Goal: Task Accomplishment & Management: Manage account settings

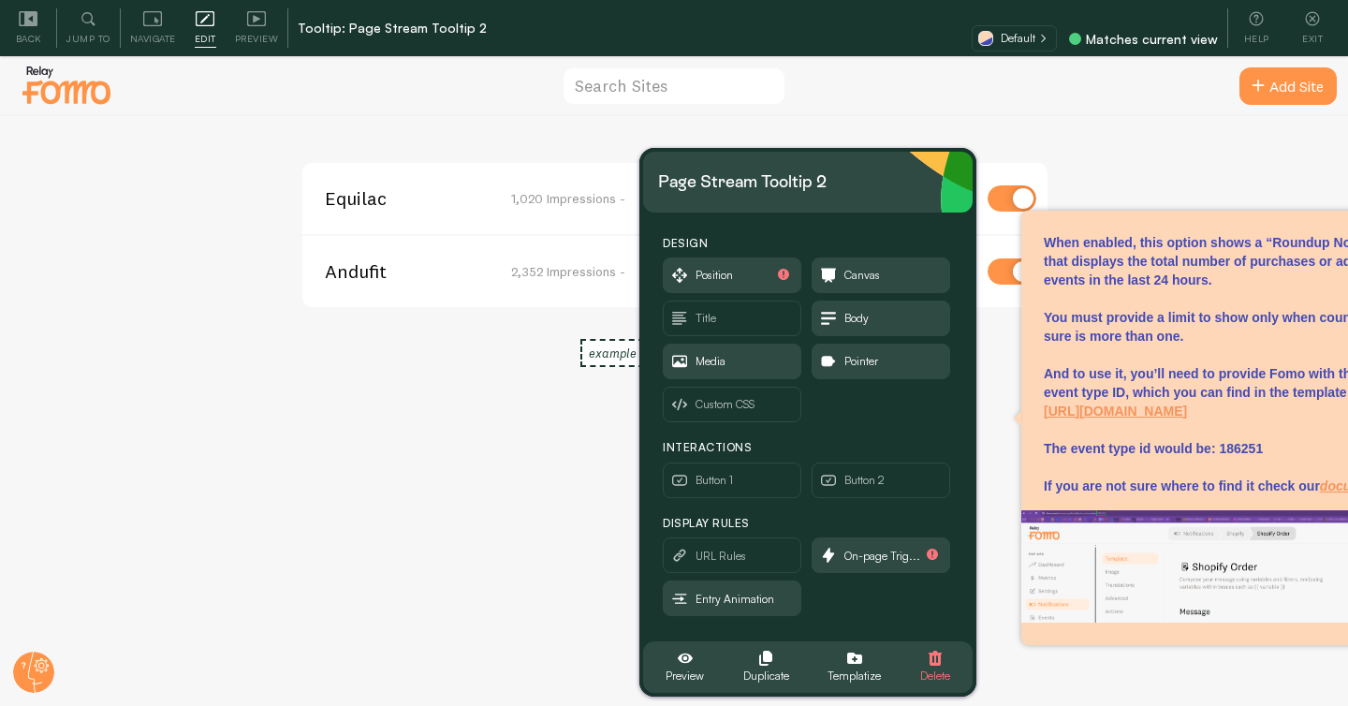
click at [1132, 139] on div "Equilac 1,020 Impressions - [URL][DOMAIN_NAME] Andufit 2,352 Impressions - [URL…" at bounding box center [674, 439] width 1347 height 646
click at [1196, 147] on div "Equilac 1,020 Impressions - [URL][DOMAIN_NAME] Andufit 2,352 Impressions - [URL…" at bounding box center [674, 439] width 1347 height 646
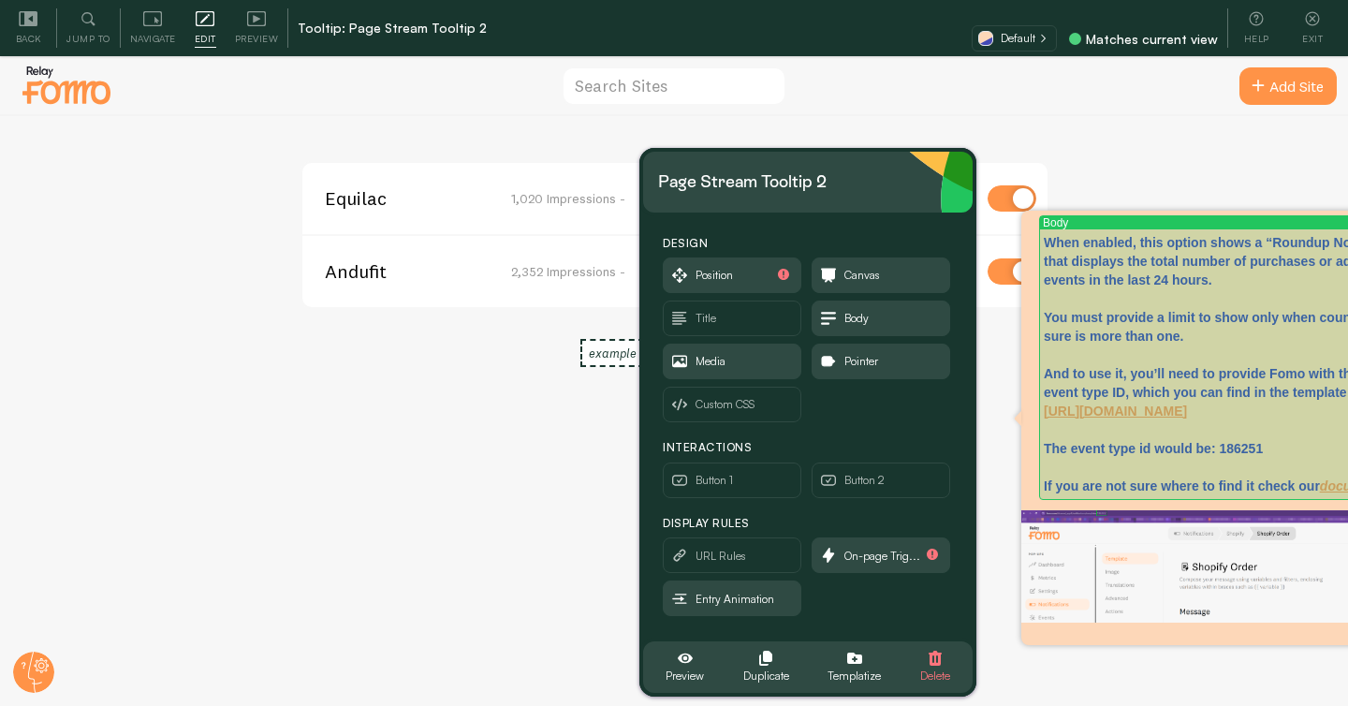
click at [1177, 289] on p "When enabled, this option shows a “Roundup Notification” that displays the tota…" at bounding box center [1232, 364] width 379 height 262
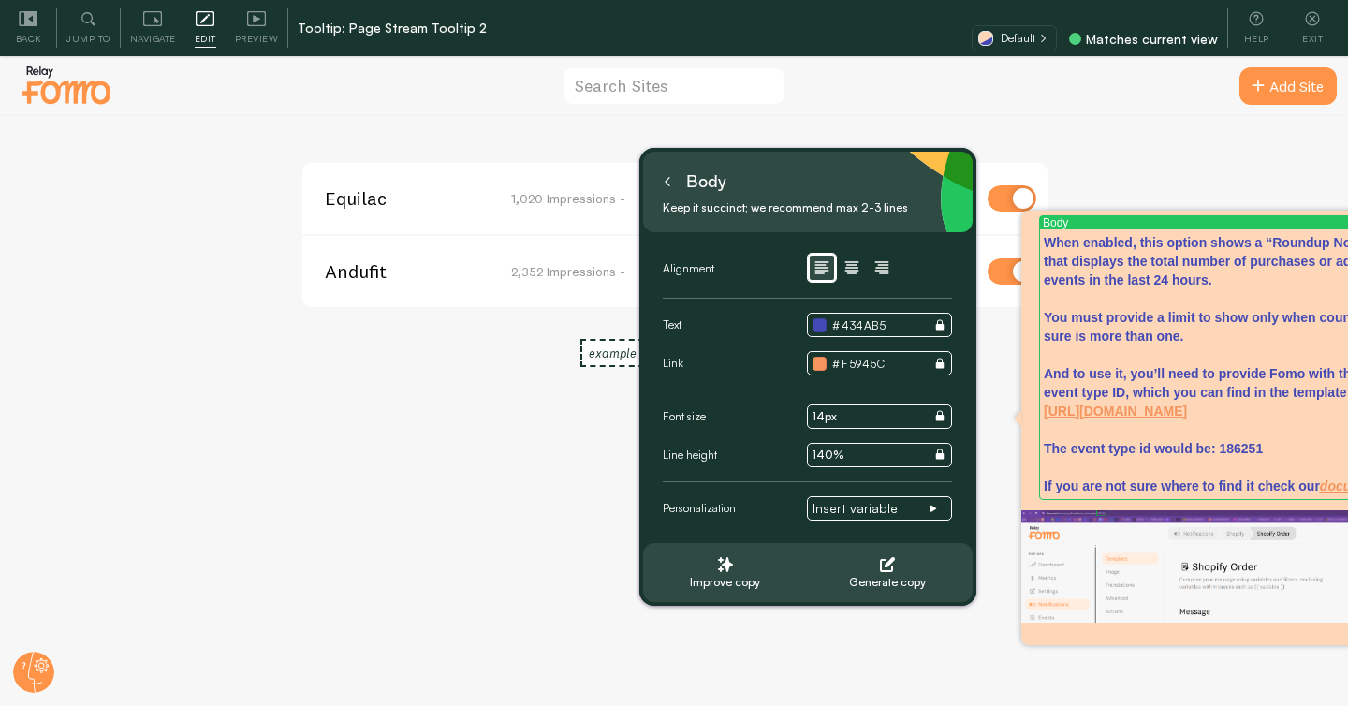
click at [370, 362] on div "Equilac 1,020 Impressions - [URL][DOMAIN_NAME] Andufit 2,352 Impressions - [URL…" at bounding box center [674, 439] width 1347 height 646
click at [671, 185] on icon at bounding box center [667, 181] width 9 height 9
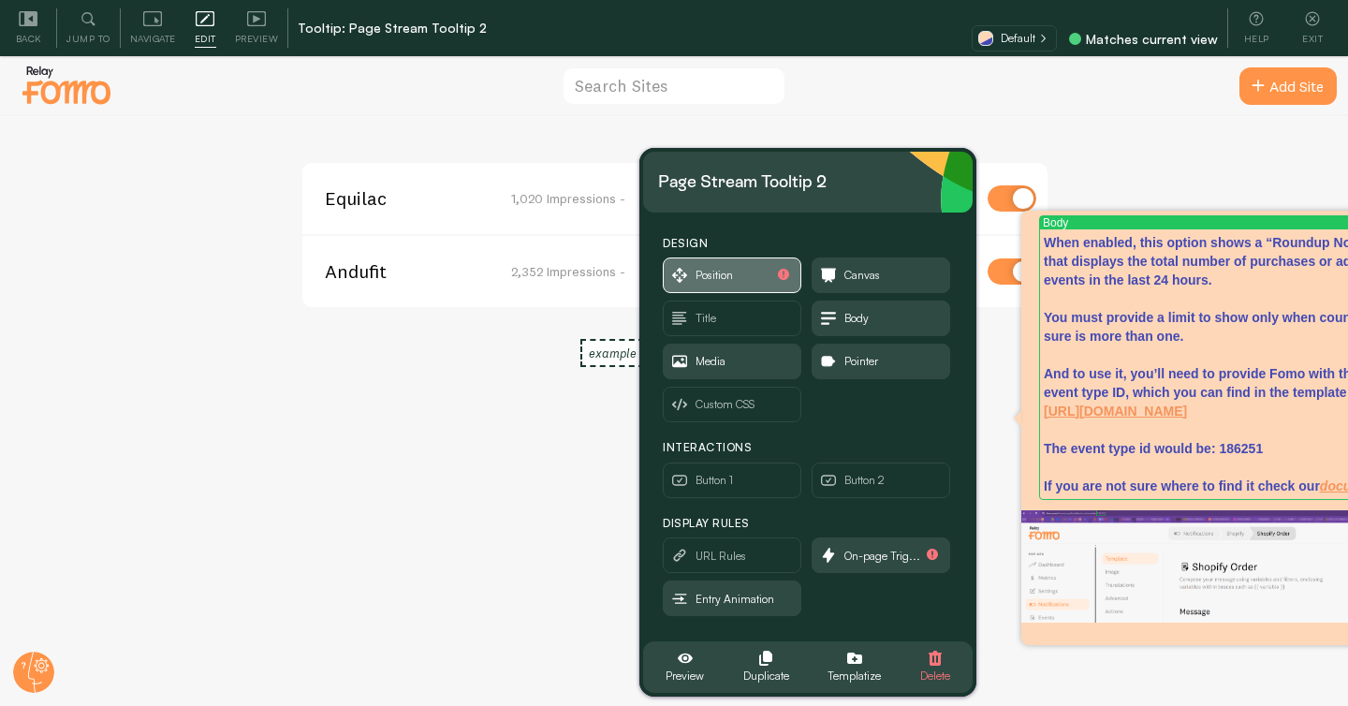
click at [716, 280] on span "Position" at bounding box center [713, 275] width 37 height 21
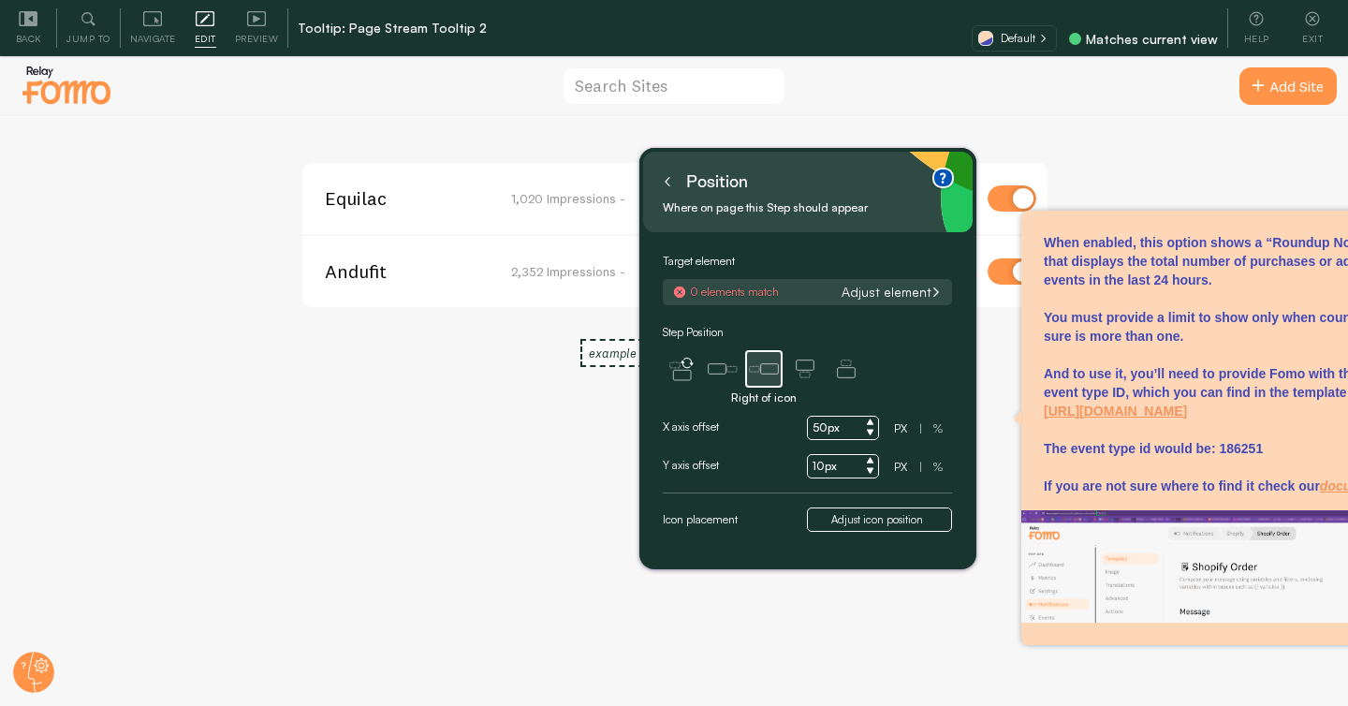
click at [341, 203] on span "Equilac" at bounding box center [400, 198] width 151 height 17
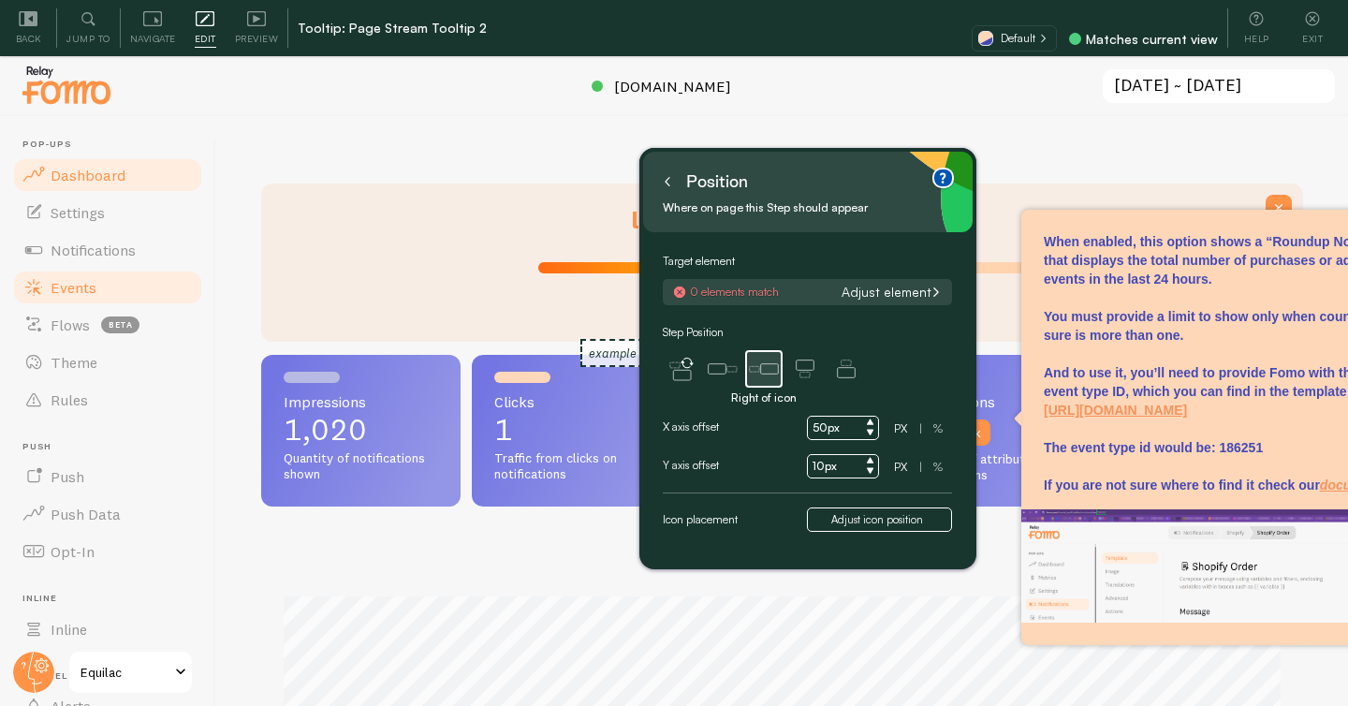
scroll to position [491, 1042]
click at [89, 229] on link "Settings" at bounding box center [107, 212] width 193 height 37
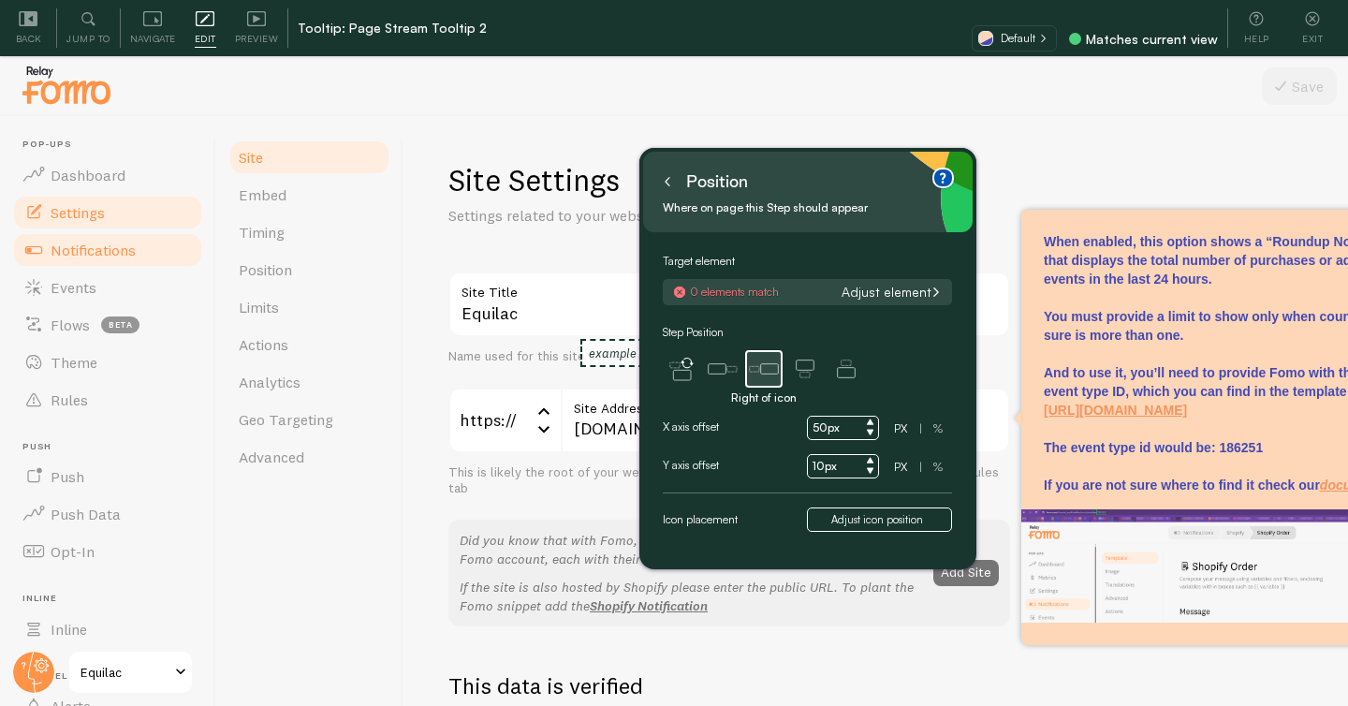
click at [79, 252] on span "Notifications" at bounding box center [93, 250] width 85 height 19
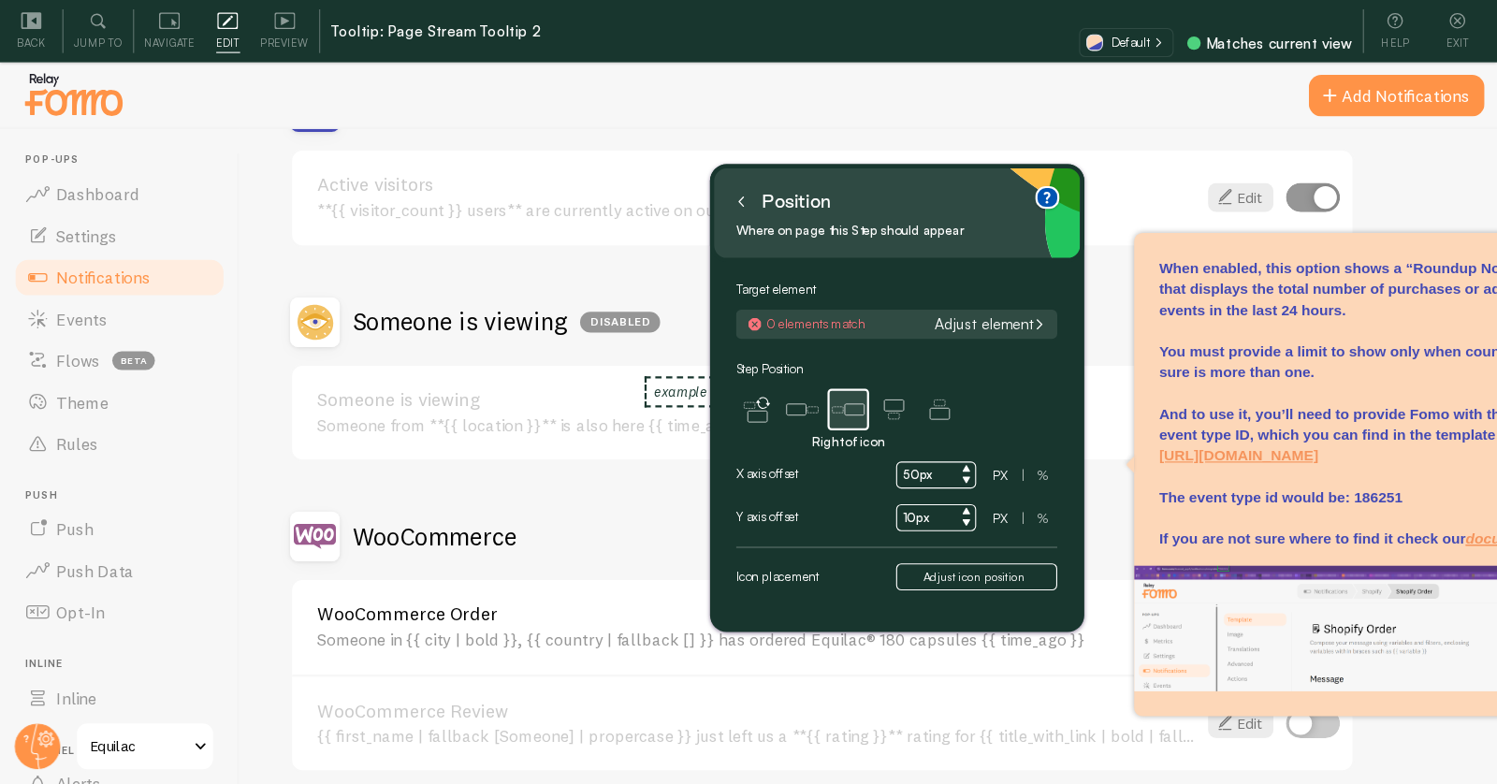
scroll to position [262, 0]
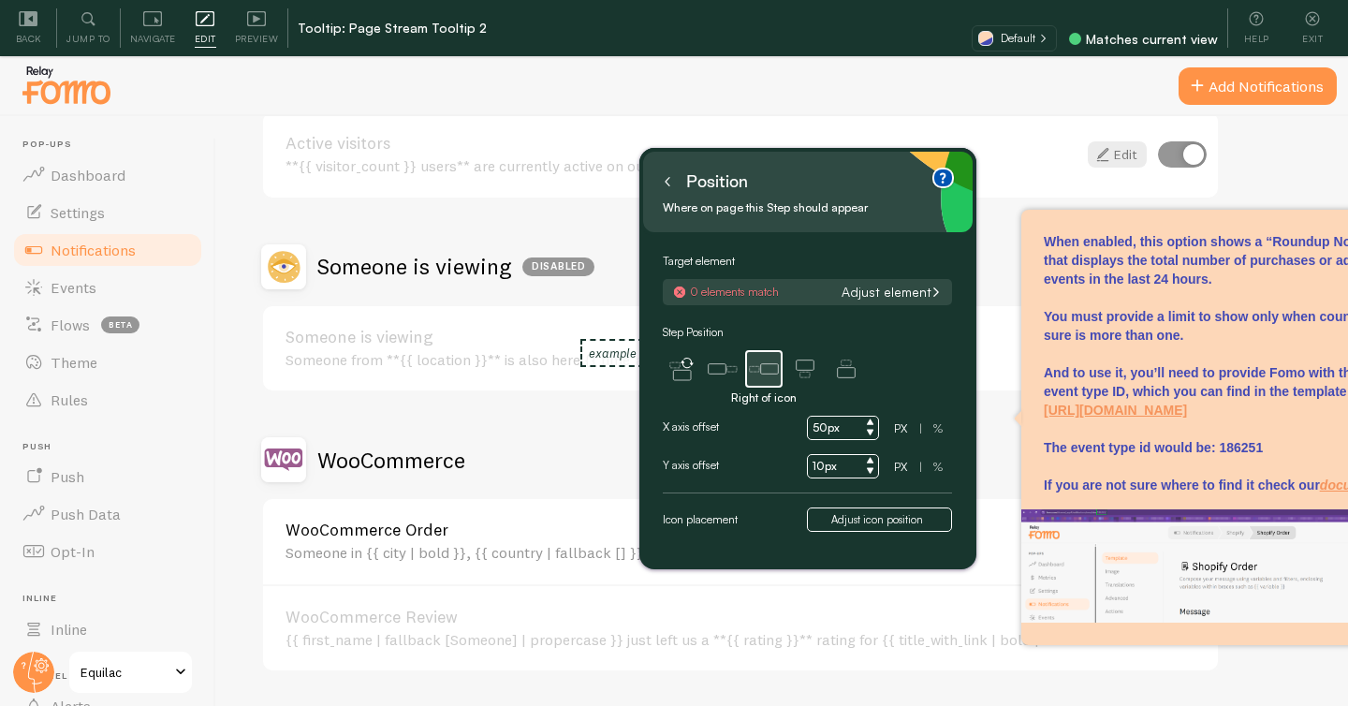
click at [385, 262] on h2 "Someone is viewing Disabled" at bounding box center [455, 266] width 277 height 29
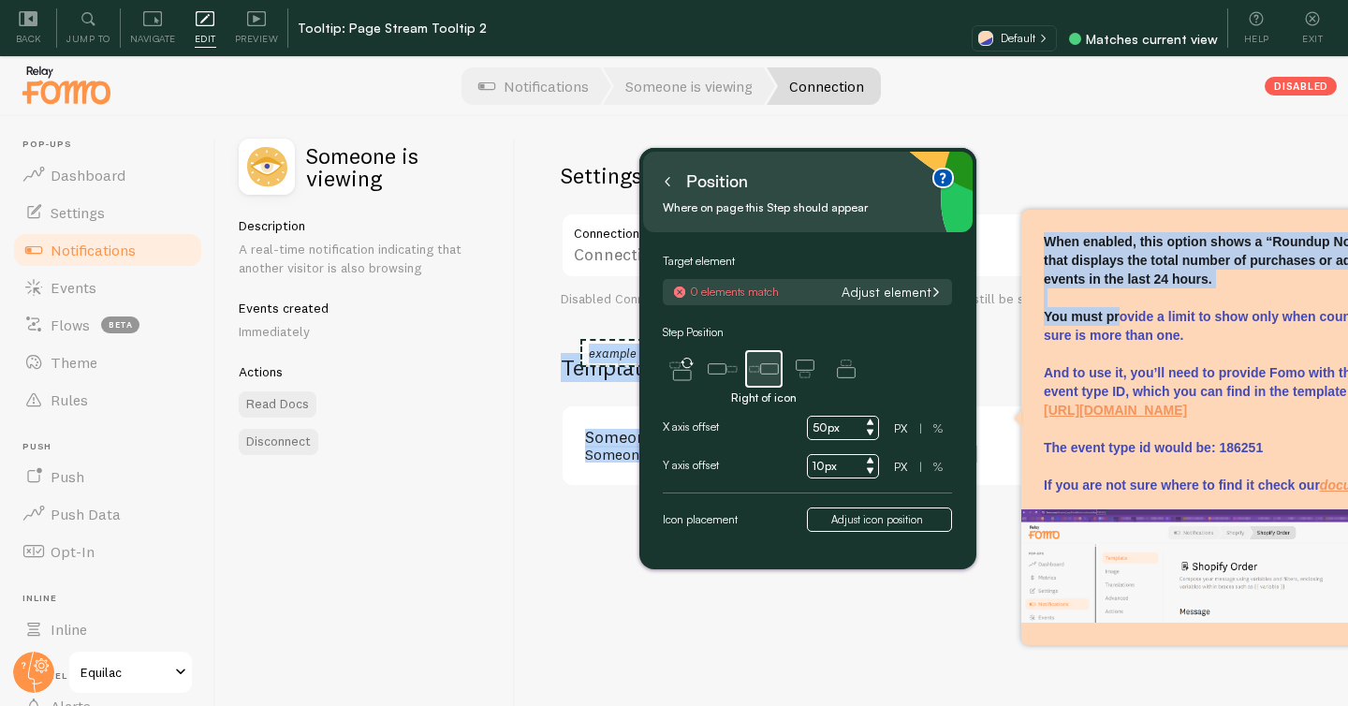
drag, startPoint x: 1119, startPoint y: 313, endPoint x: 988, endPoint y: 313, distance: 131.0
click at [986, 312] on body "Pop-ups Dashboard Settings Notifications Events Flows beta Theme Rules [GEOGRAP…" at bounding box center [674, 381] width 1348 height 762
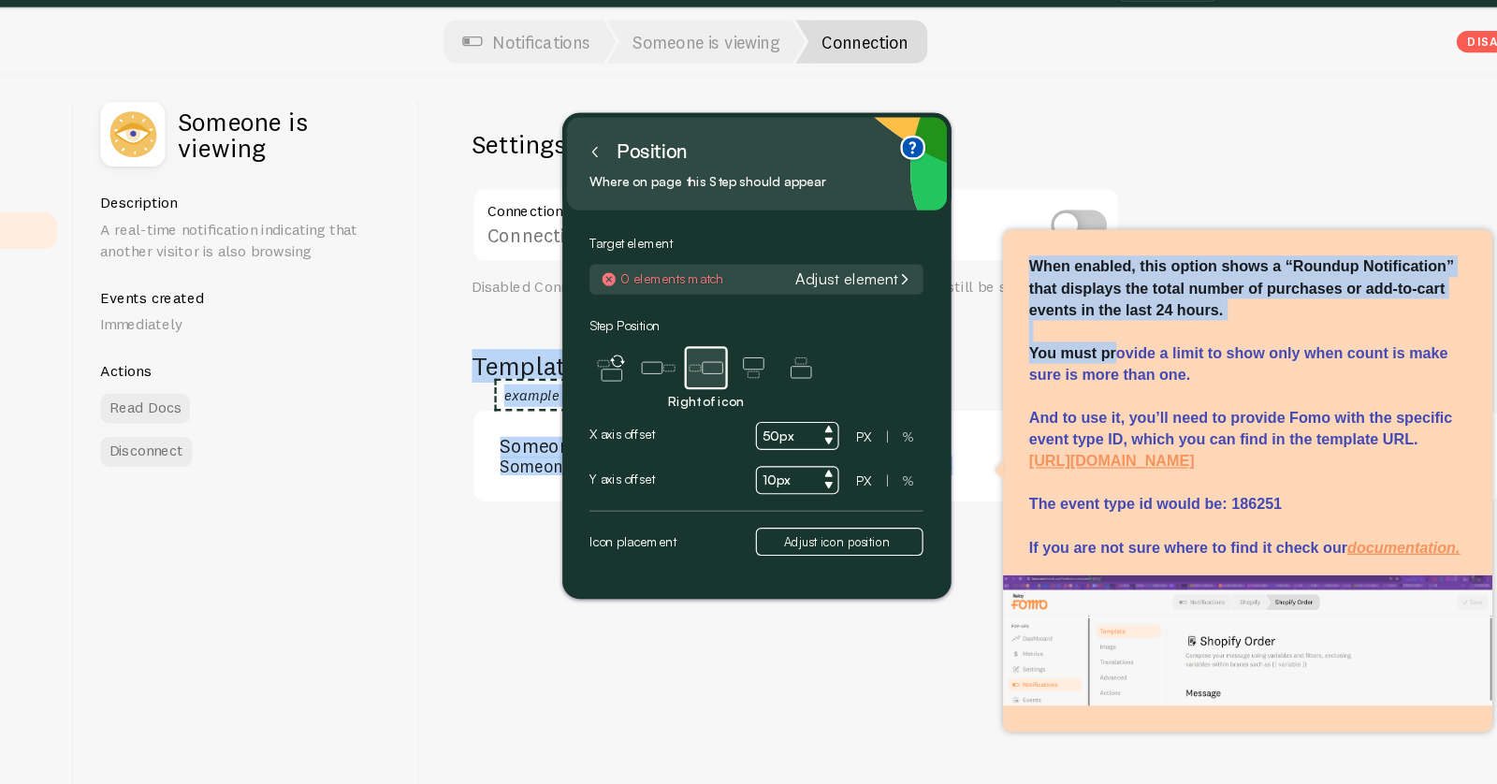
click at [832, 679] on div "Settings Connection Connection disabled Disabled Connections won't create new E…" at bounding box center [1007, 478] width 982 height 724
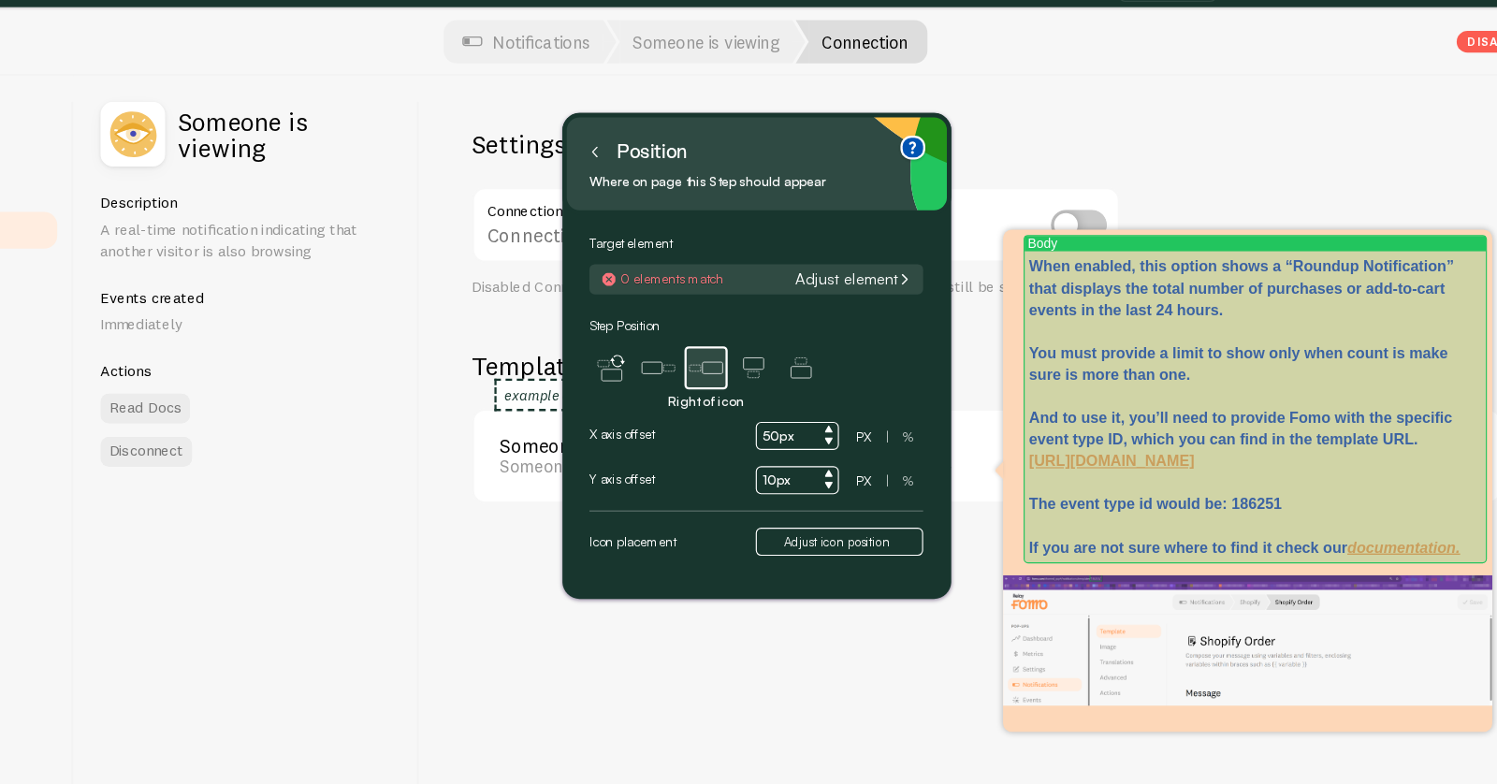
click at [1319, 282] on p "When enabled, this option shows a “Roundup Notification” that displays the tota…" at bounding box center [1232, 402] width 379 height 262
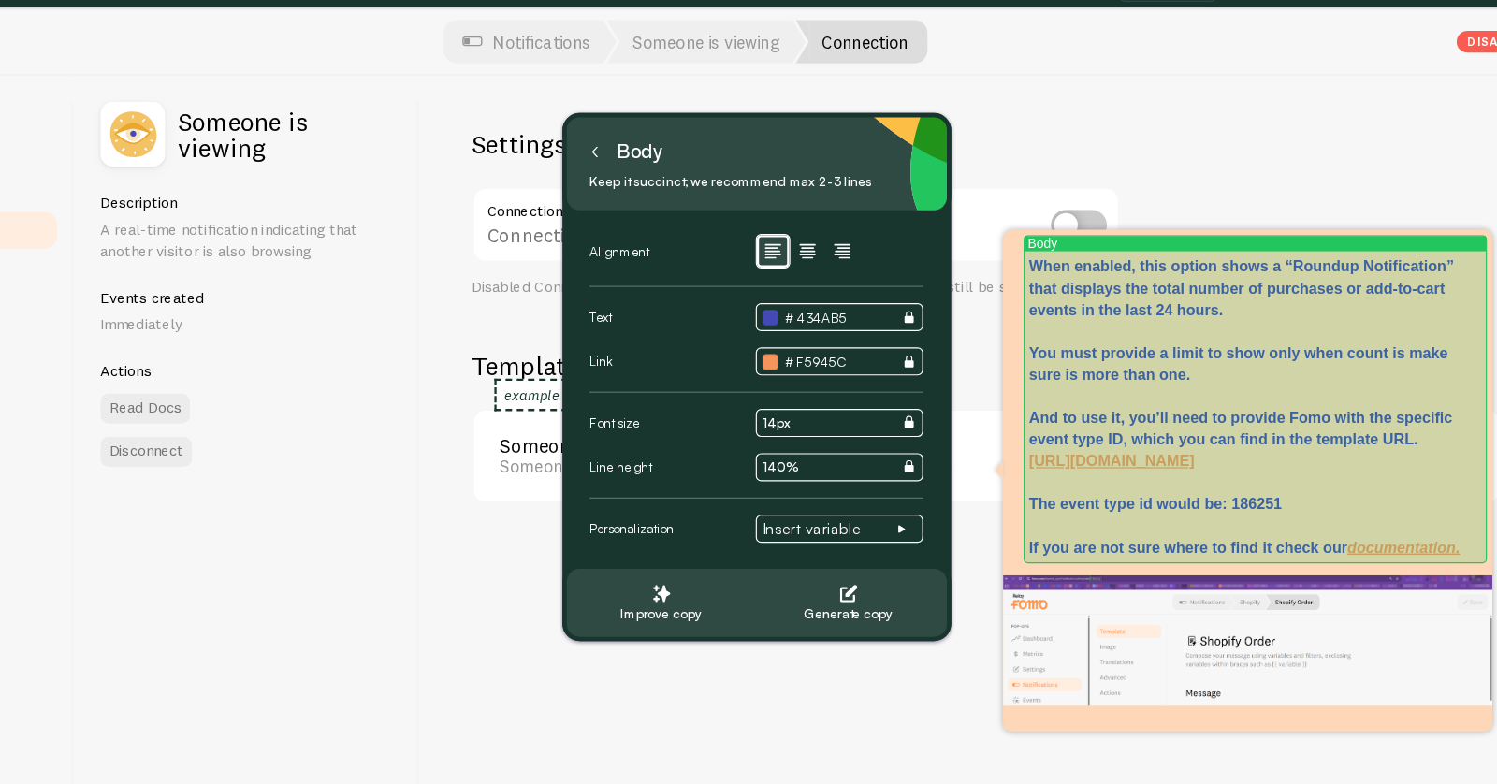
click at [1317, 276] on p "When enabled, this option shows a “Roundup Notification” that displays the tota…" at bounding box center [1232, 402] width 379 height 262
click at [1119, 350] on p "When enabled, this option shows a “Roundup" notification that displays the tota…" at bounding box center [1232, 402] width 379 height 262
click at [1147, 354] on p "When enabled, this option shows a “Roundup" notification that displays the tota…" at bounding box center [1232, 402] width 379 height 262
click at [1169, 374] on p "When enabled, this option shows a “Roundup" notification that displays the tota…" at bounding box center [1232, 402] width 379 height 262
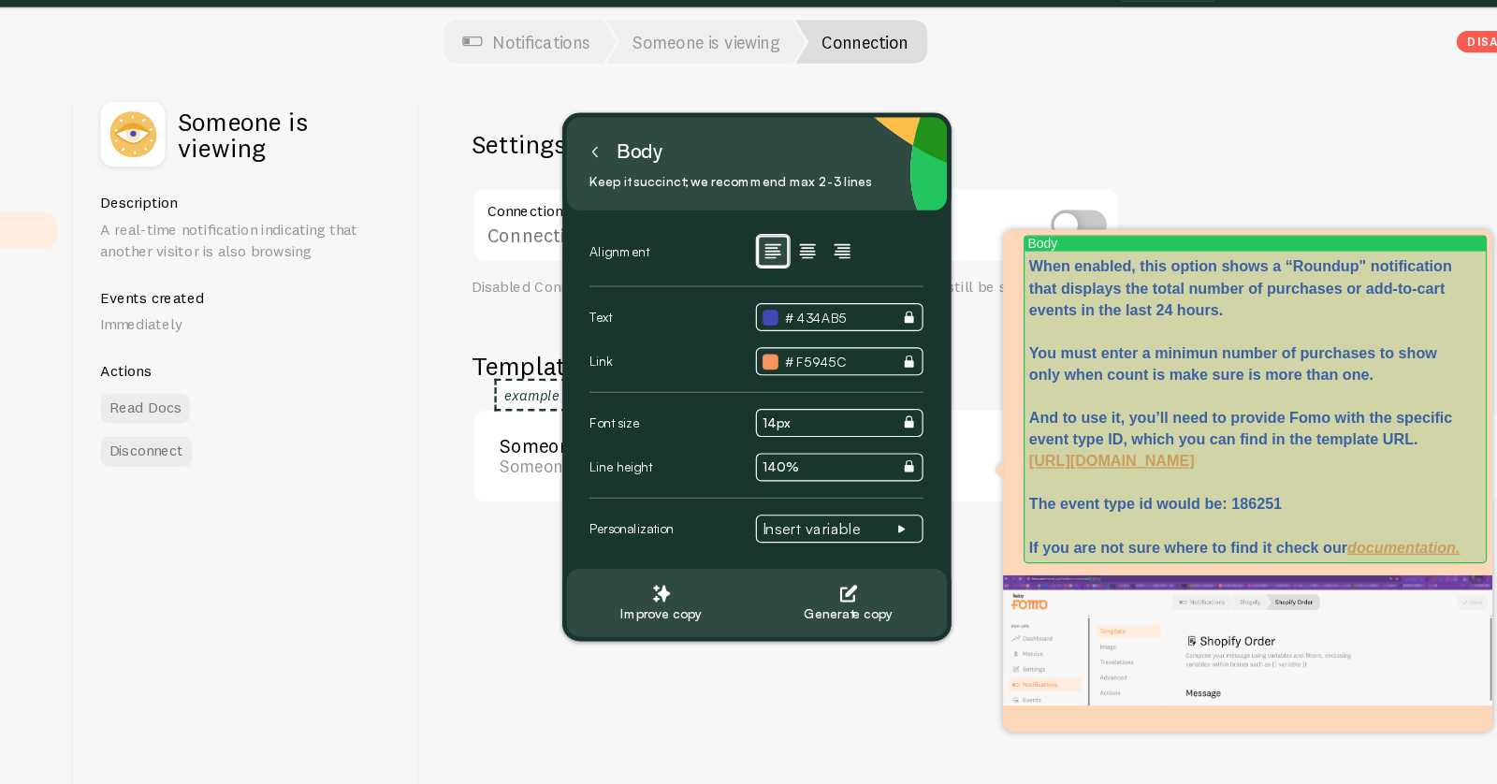
click at [1347, 369] on p "When enabled, this option shows a “Roundup" notification that displays the tota…" at bounding box center [1232, 402] width 379 height 262
click at [1341, 350] on p "When enabled, this option shows a “Roundup" notification that displays the tota…" at bounding box center [1232, 402] width 379 height 262
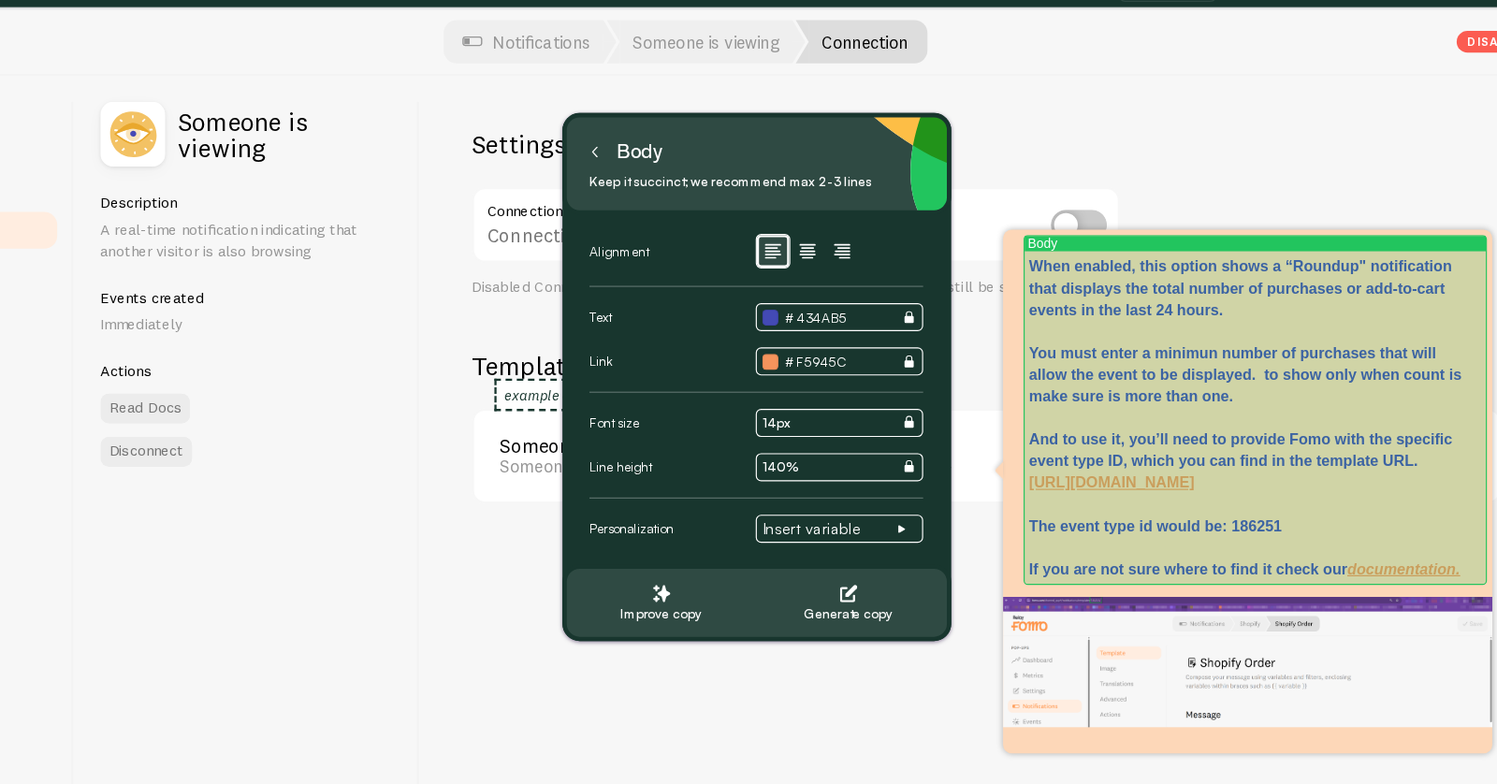
click at [1233, 389] on p "When enabled, this option shows a “Roundup" notification that displays the tota…" at bounding box center [1232, 411] width 379 height 281
drag, startPoint x: 1233, startPoint y: 389, endPoint x: 1240, endPoint y: 371, distance: 19.8
click at [1240, 371] on p "When enabled, this option shows a “Roundup" notification that displays the tota…" at bounding box center [1232, 411] width 379 height 281
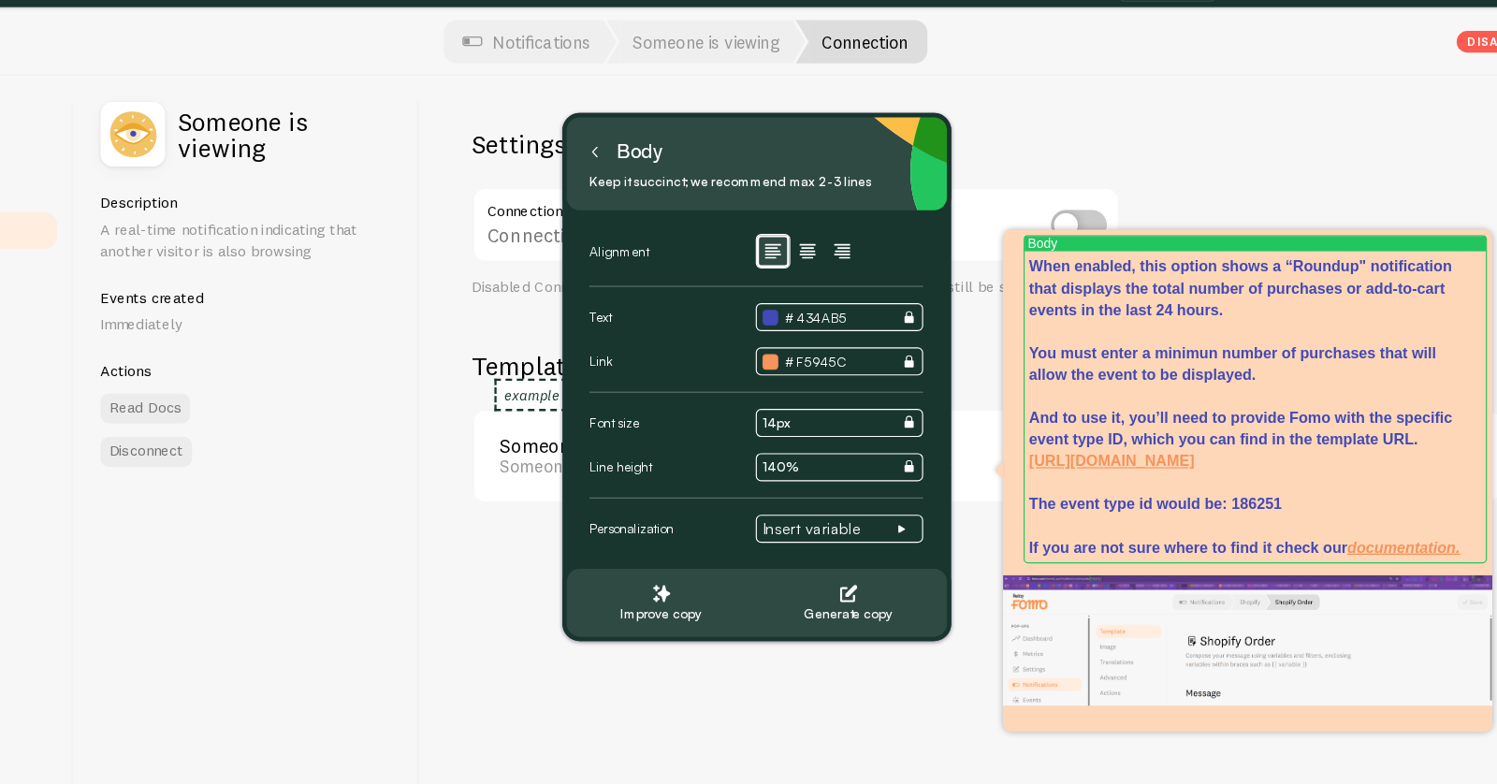
click at [1344, 352] on p "When enabled, this option shows a “Roundup" notification that displays the tota…" at bounding box center [1232, 402] width 379 height 262
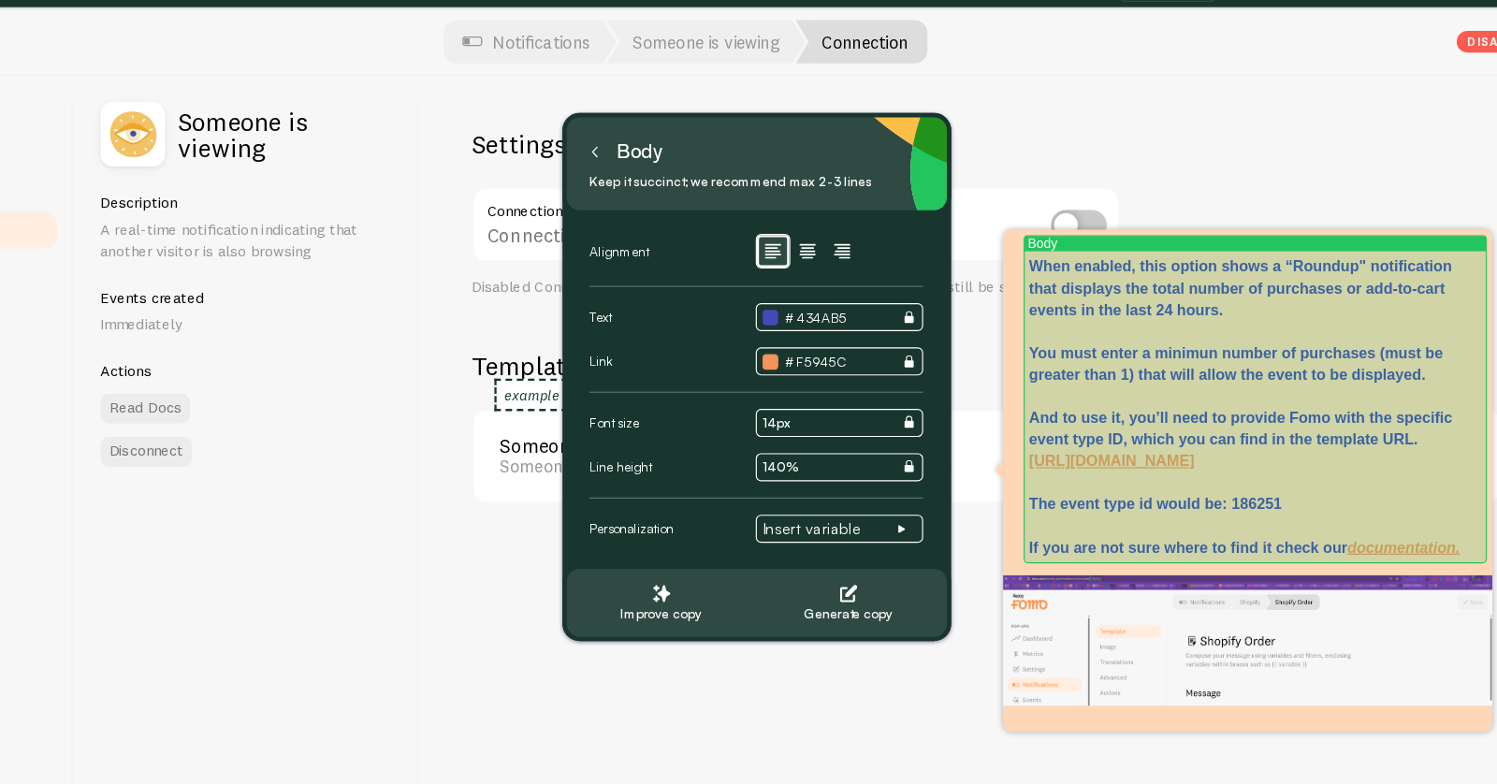
click at [1086, 409] on p "When enabled, this option shows a “Roundup" notification that displays the tota…" at bounding box center [1232, 402] width 379 height 262
click at [1134, 409] on p "When enabled, this option shows a “Roundup" notification that displays the tota…" at bounding box center [1232, 402] width 379 height 262
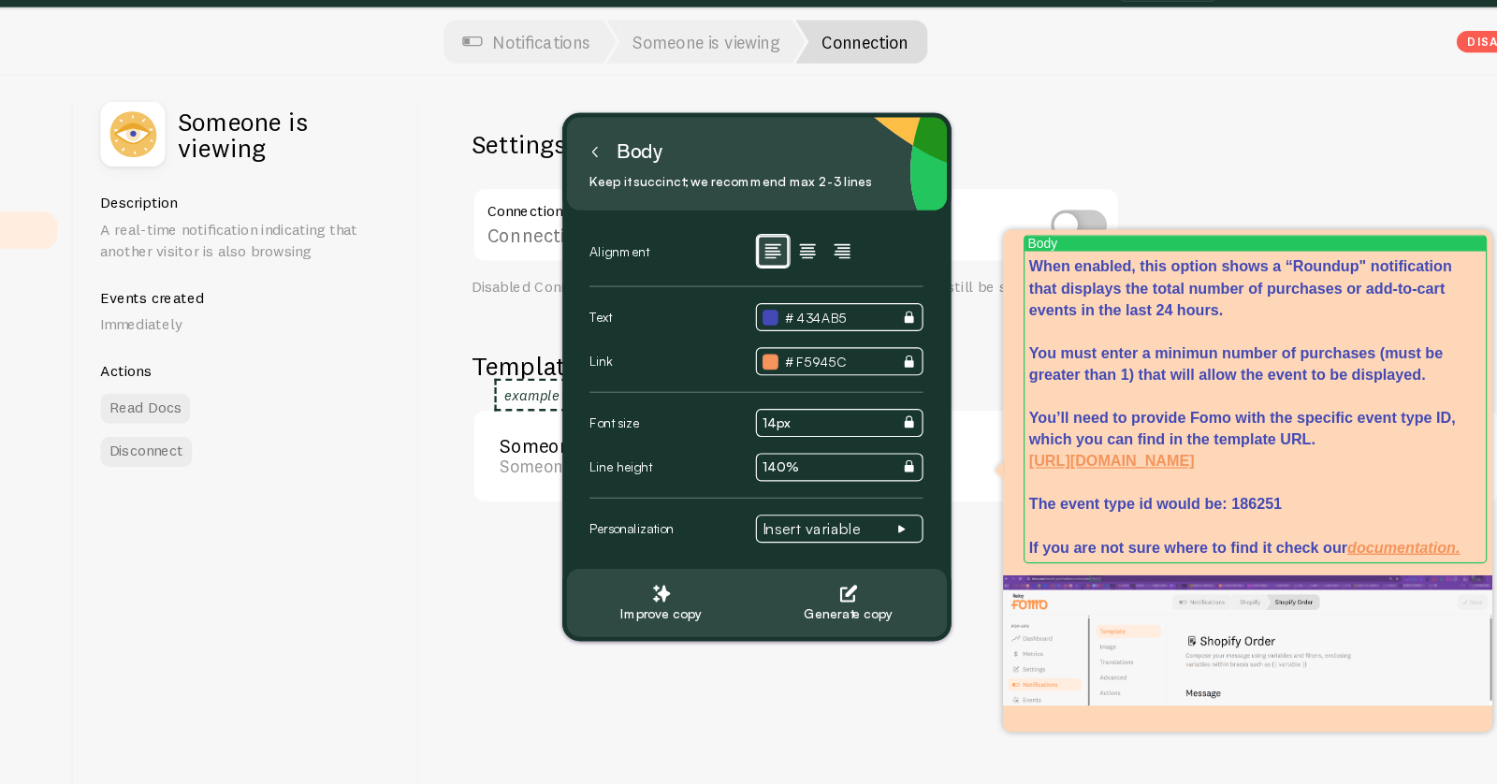
click at [1086, 406] on p "When enabled, this option shows a “Roundup" notification that displays the tota…" at bounding box center [1232, 402] width 379 height 262
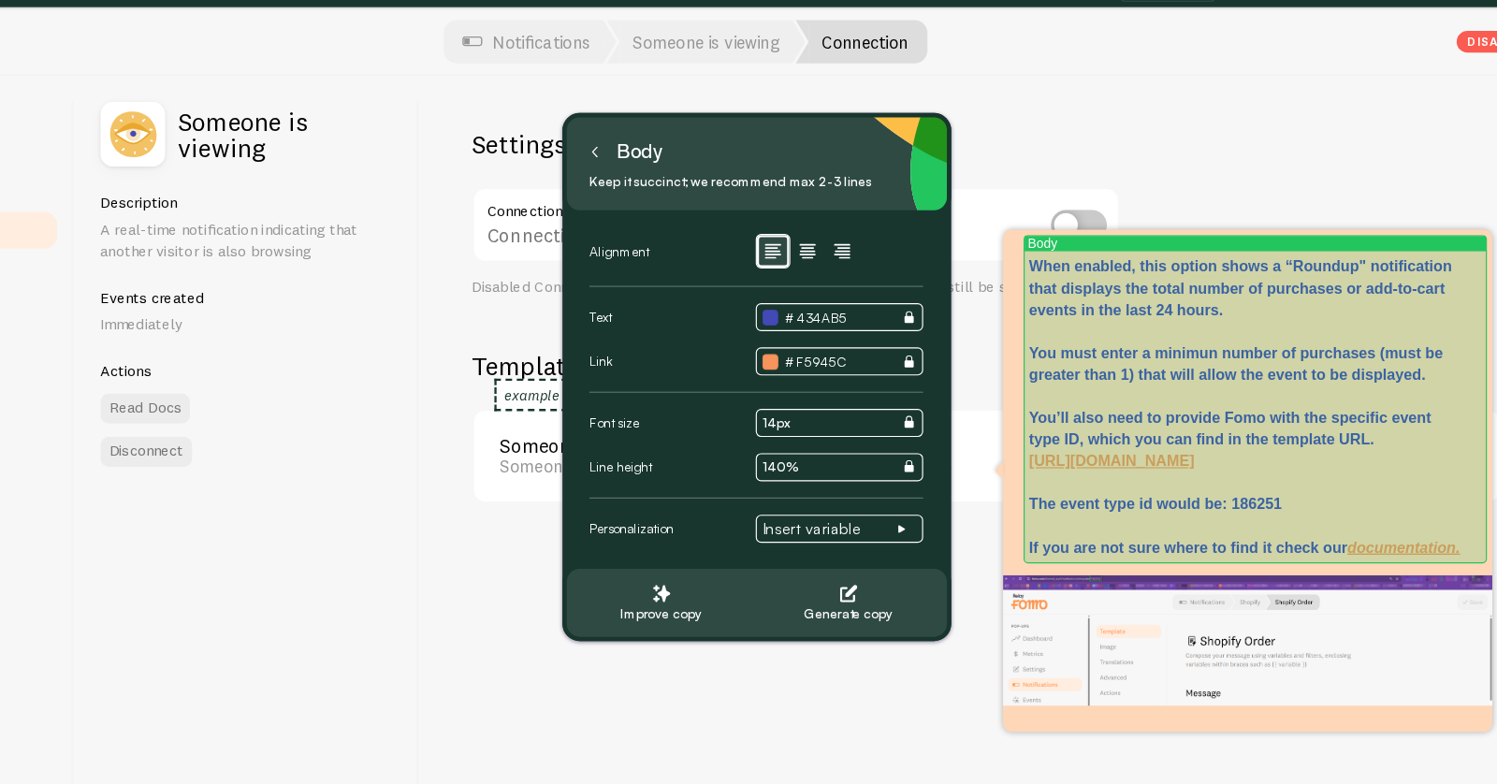
click at [1203, 402] on p "When enabled, this option shows a “Roundup" notification that displays the tota…" at bounding box center [1232, 402] width 379 height 262
click at [1245, 412] on p "When enabled, this option shows a “Roundup" notification that displays the tota…" at bounding box center [1232, 402] width 379 height 262
click at [1347, 415] on p "When enabled, this option shows a “Roundup" notification that displays the tota…" at bounding box center [1232, 402] width 379 height 262
click at [1347, 408] on p "When enabled, this option shows a “Roundup" notification that displays the tota…" at bounding box center [1232, 402] width 379 height 262
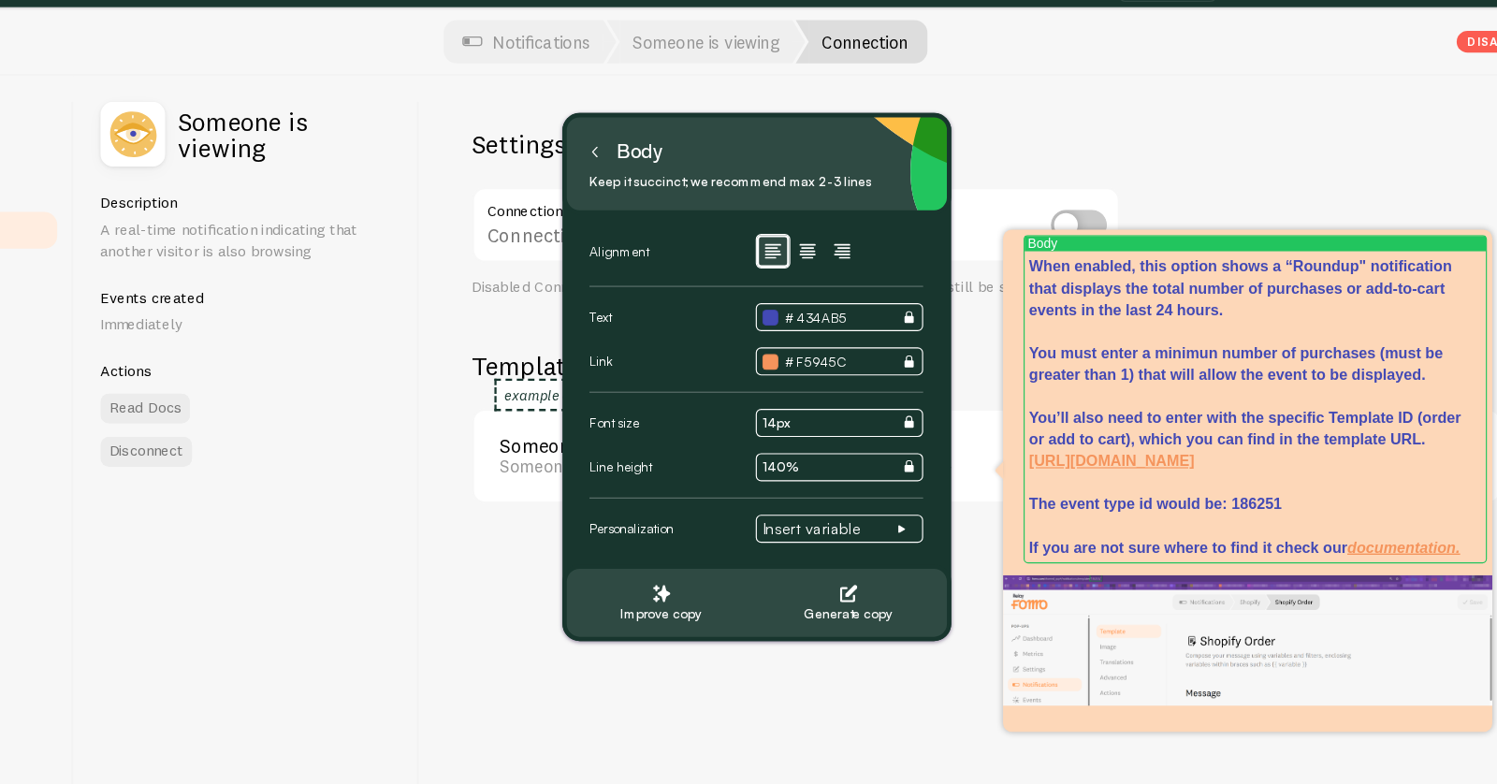
click at [1215, 109] on div at bounding box center [748, 86] width 1497 height 60
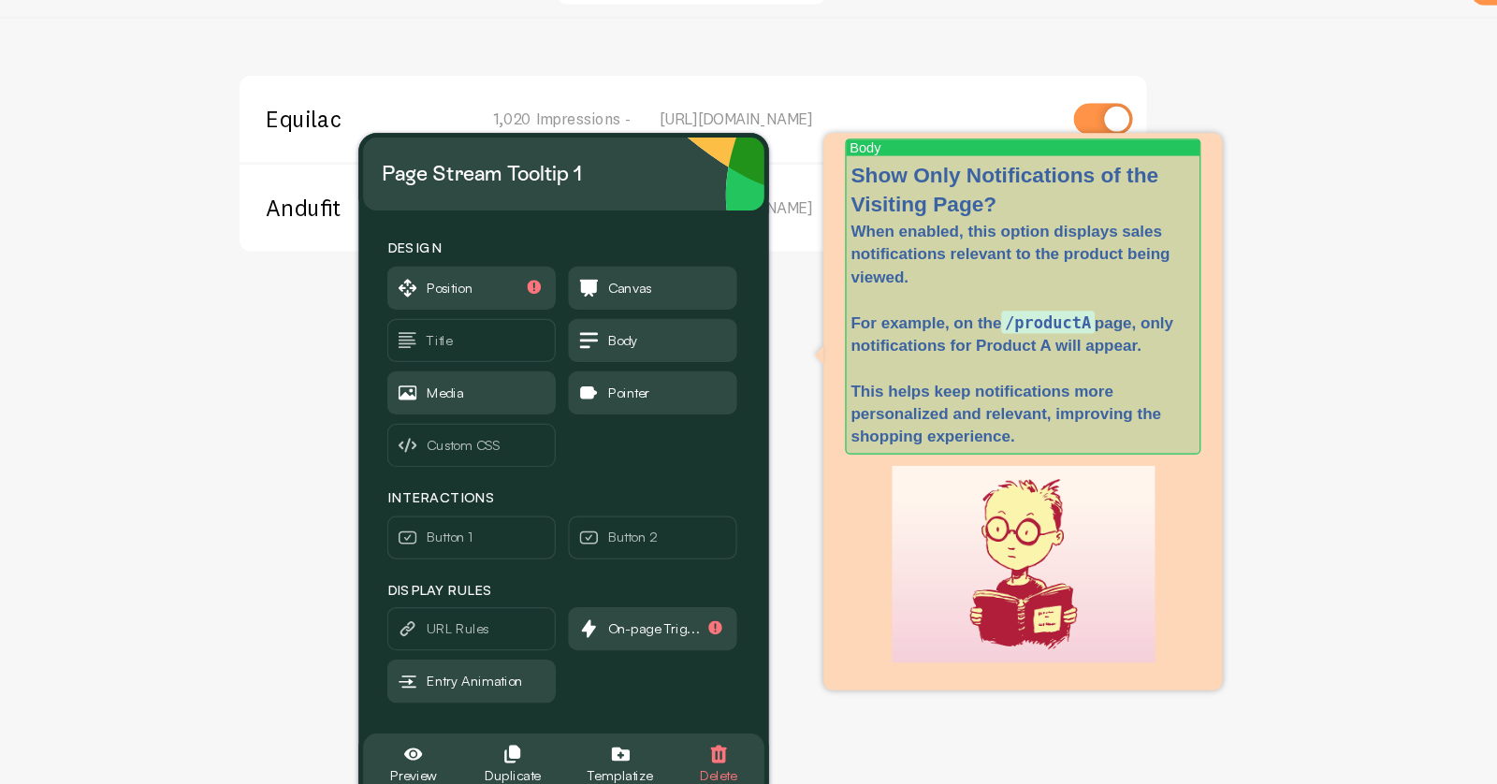
click at [1053, 305] on p "When enabled, this option displays sales notifications relevant to the product …" at bounding box center [1021, 374] width 283 height 187
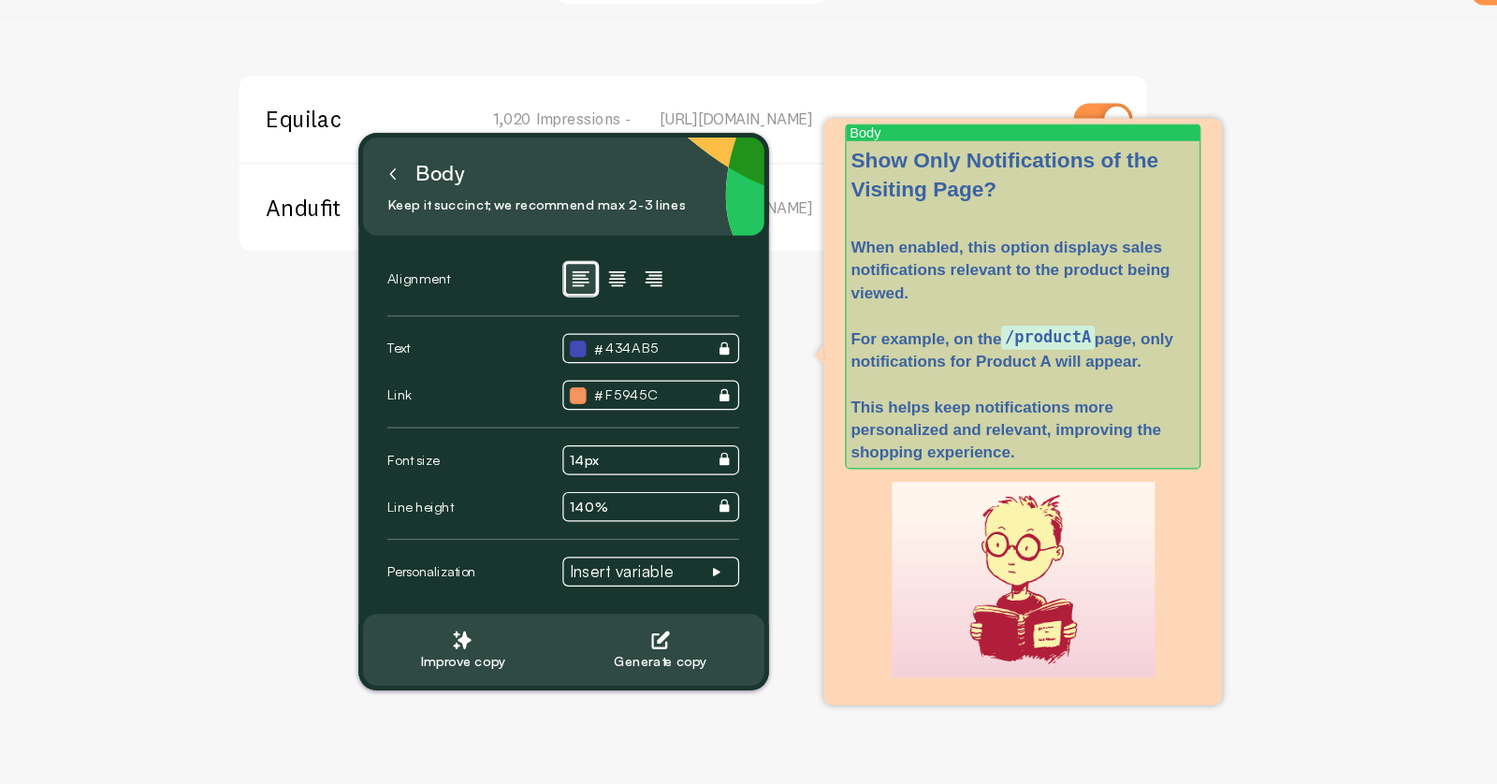
click at [1108, 303] on p "When enabled, this option displays sales notifications relevant to the product …" at bounding box center [1021, 387] width 283 height 187
click at [999, 460] on p "When enabled, this option displays sales notifications relevant to the product …" at bounding box center [1021, 387] width 283 height 187
click at [1008, 475] on p "When enabled, this option displays sales notifications relevant to the product …" at bounding box center [1021, 387] width 283 height 187
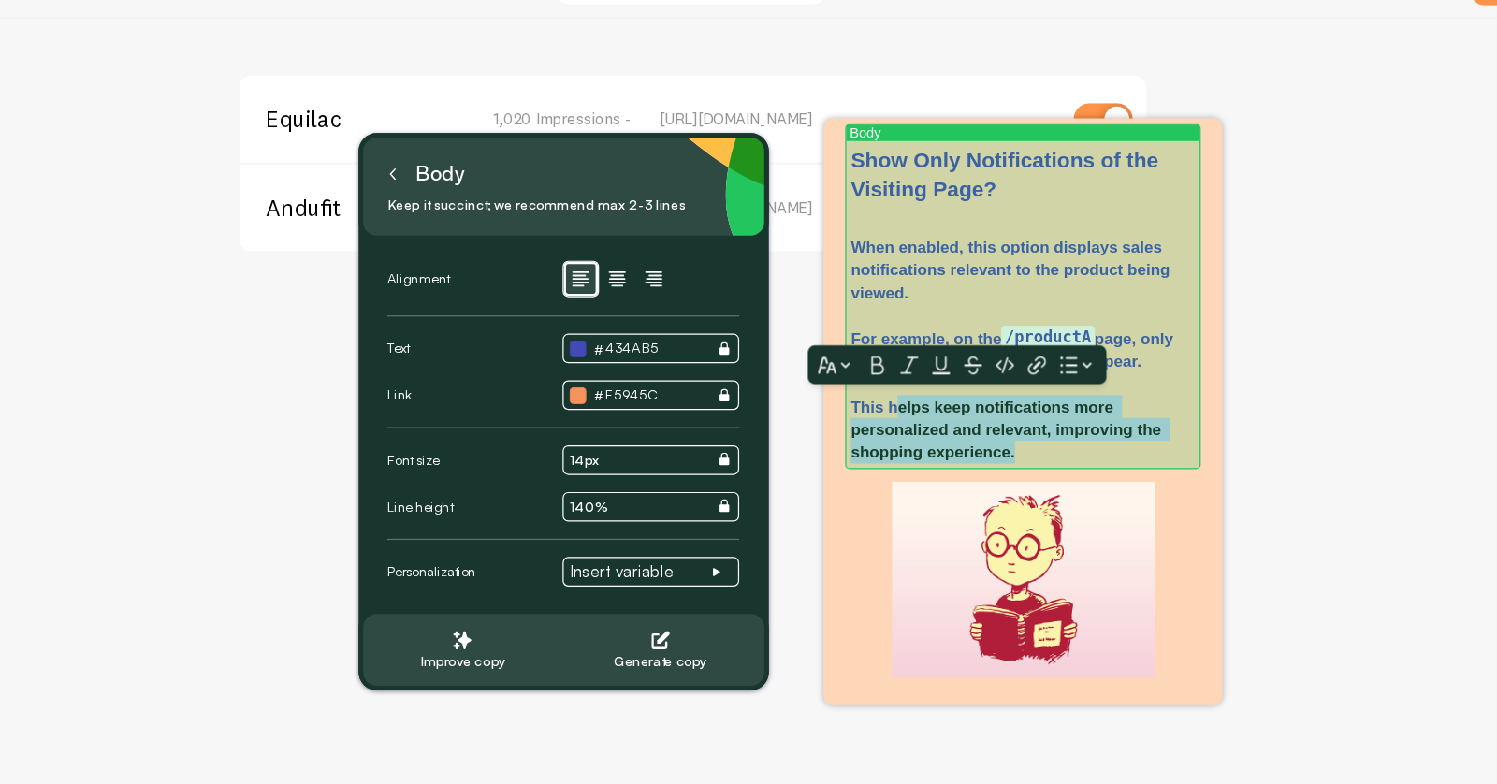
drag, startPoint x: 1018, startPoint y: 471, endPoint x: 919, endPoint y: 433, distance: 106.0
click at [919, 433] on p "When enabled, this option displays sales notifications relevant to the product …" at bounding box center [1021, 387] width 283 height 187
click at [942, 450] on p "When enabled, this option displays sales notifications relevant to the product …" at bounding box center [1021, 387] width 283 height 187
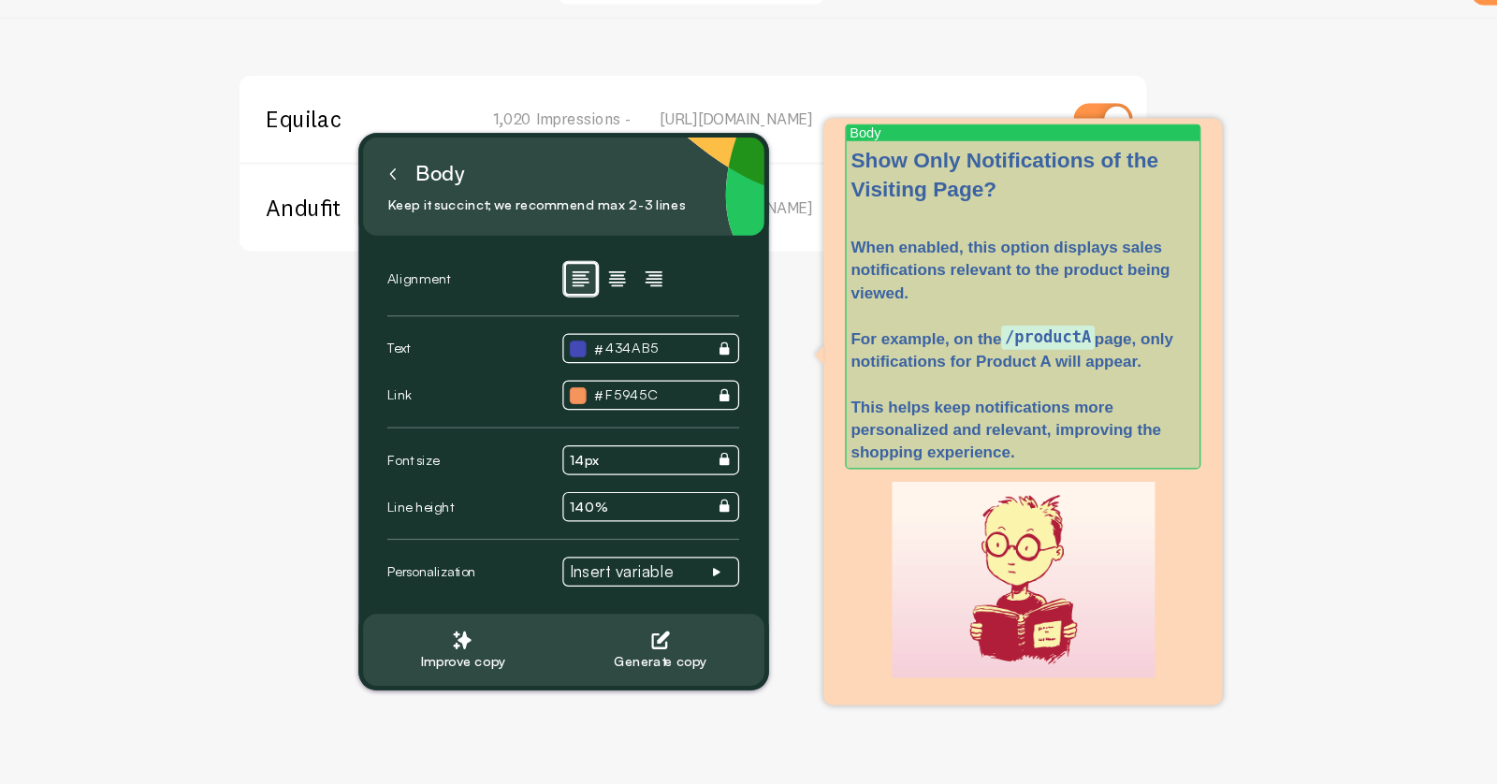
click at [905, 429] on p "When enabled, this option displays sales notifications relevant to the product …" at bounding box center [1021, 387] width 283 height 187
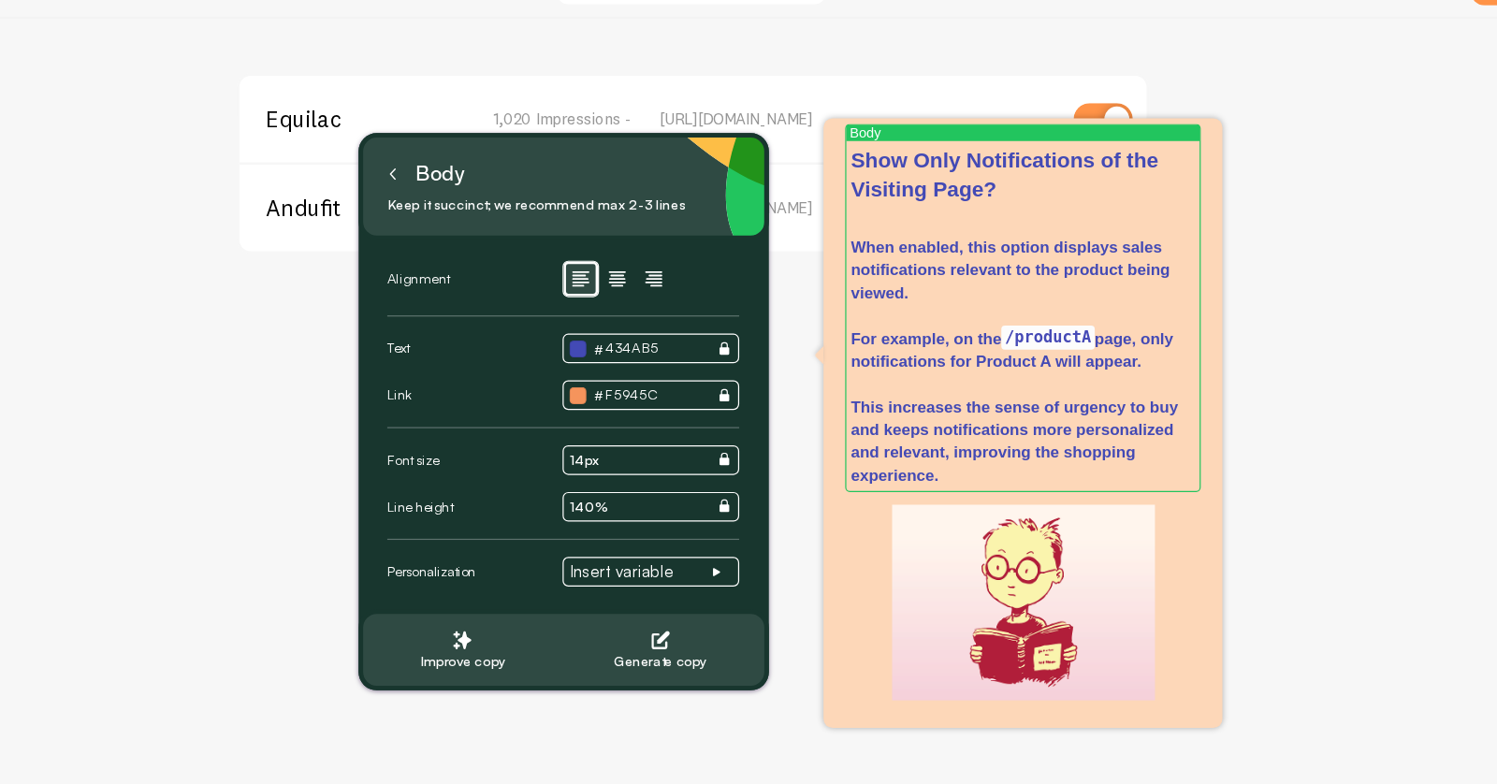
click at [977, 487] on p "When enabled, this option displays sales notifications relevant to the product …" at bounding box center [1021, 397] width 283 height 206
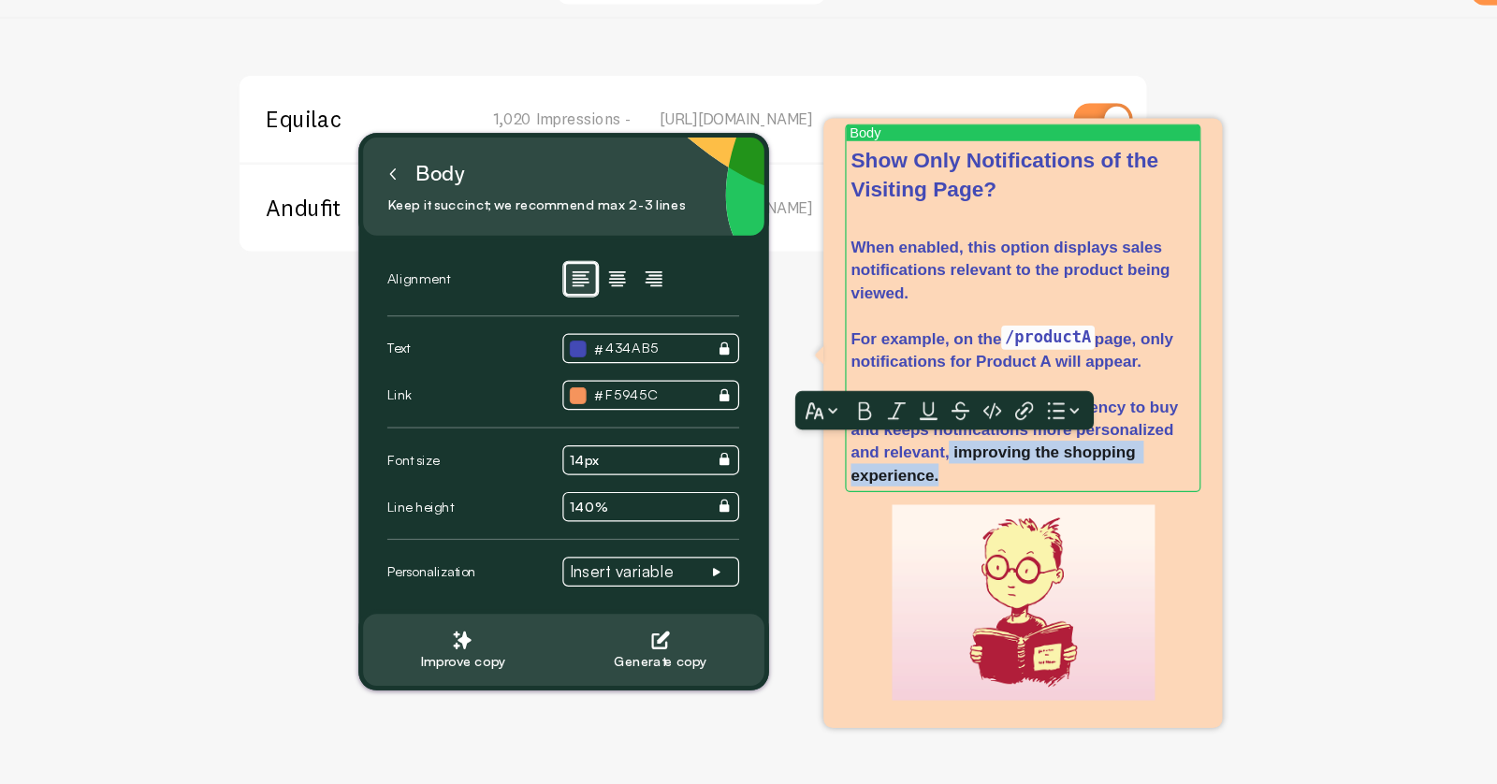
drag, startPoint x: 969, startPoint y: 491, endPoint x: 958, endPoint y: 474, distance: 20.2
click at [958, 474] on p "When enabled, this option displays sales notifications relevant to the product …" at bounding box center [1021, 397] width 283 height 206
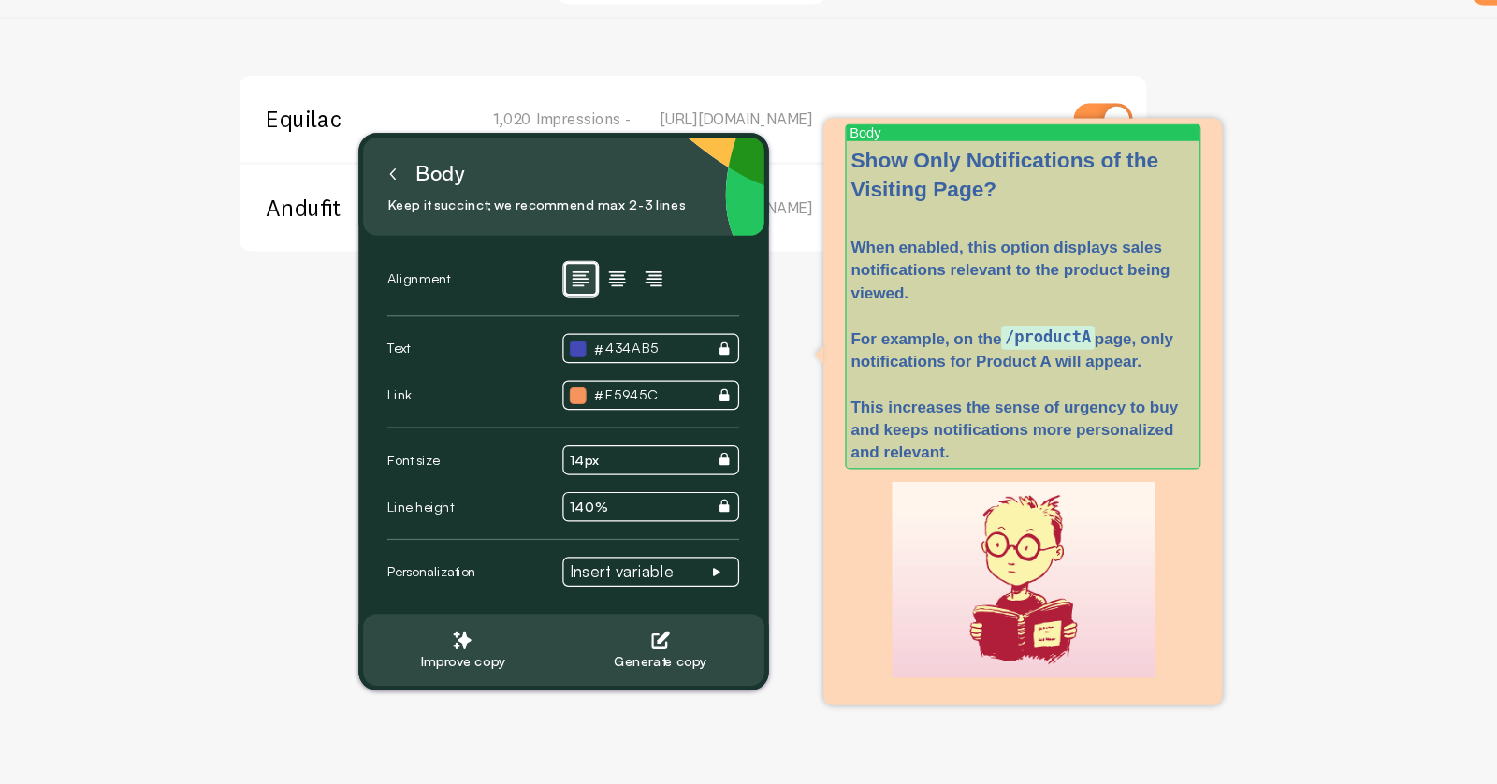
click at [985, 335] on p "When enabled, this option displays sales notifications relevant to the product …" at bounding box center [1021, 387] width 283 height 187
click at [941, 340] on p "When enabled, this option displays sales notifications relevant to the product …" at bounding box center [1021, 387] width 283 height 187
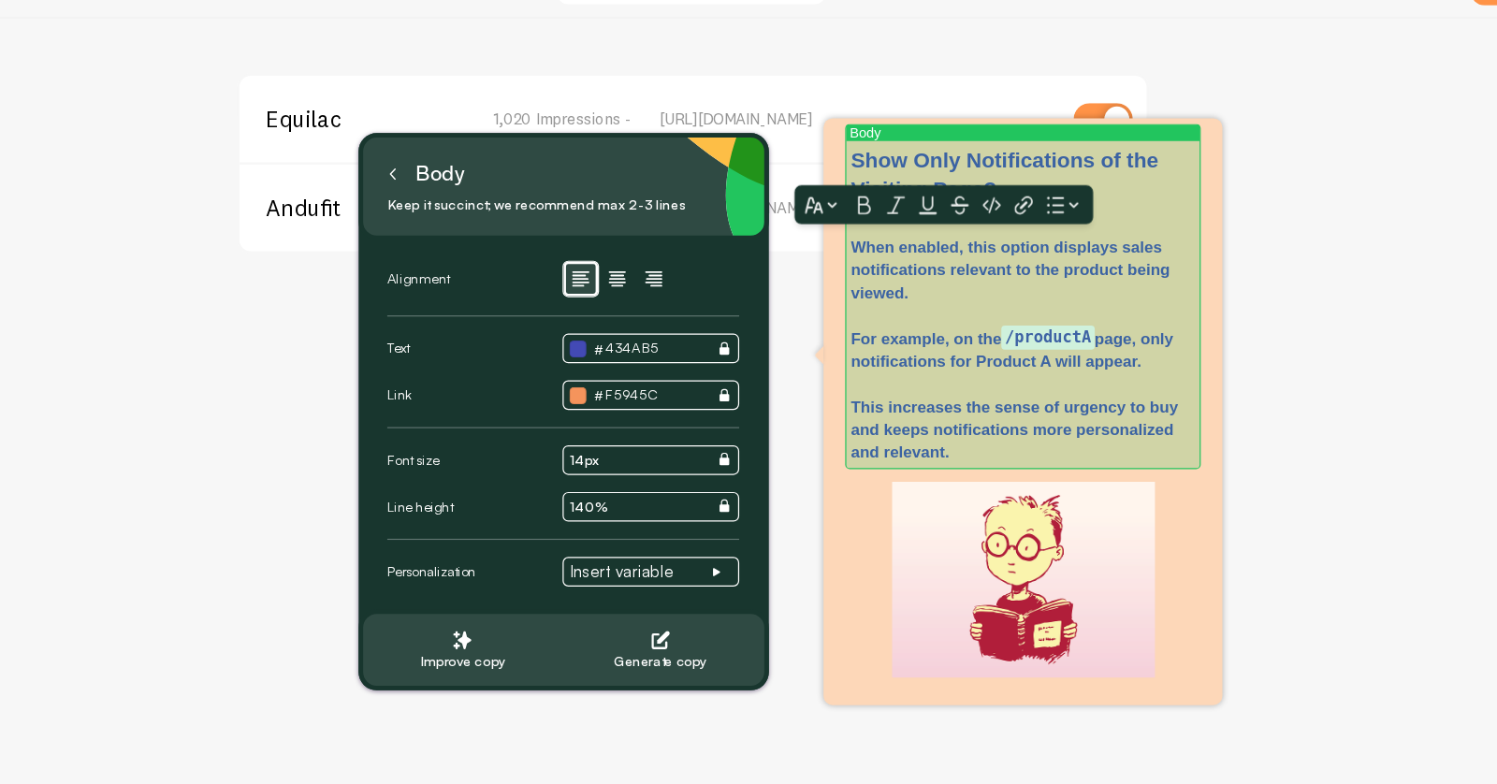
drag, startPoint x: 951, startPoint y: 344, endPoint x: 979, endPoint y: 303, distance: 49.8
click at [979, 303] on p "When enabled, this option displays sales notifications relevant to the product …" at bounding box center [1021, 387] width 283 height 187
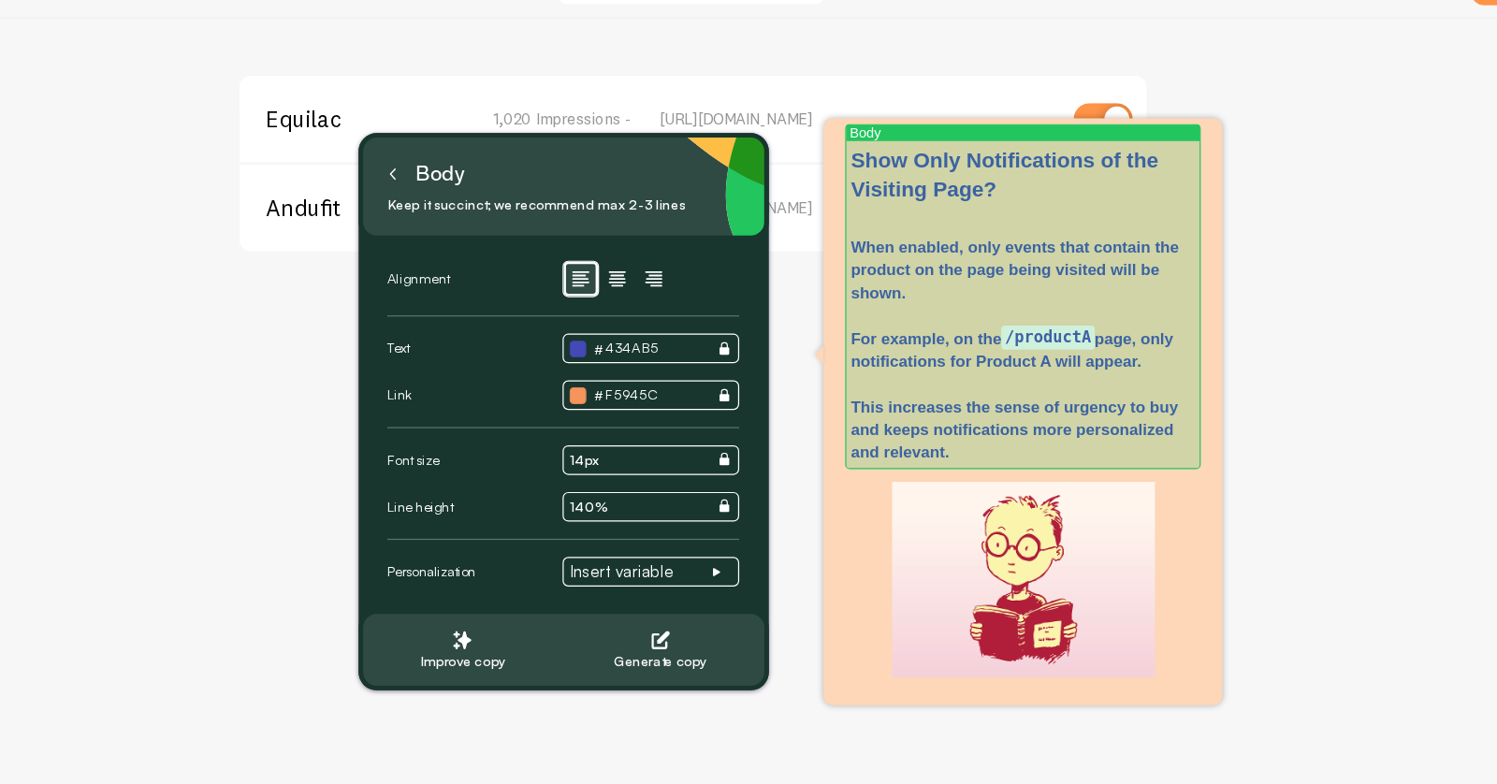
click at [1013, 342] on p "When enabled, only events that contain the product on the page being visited wi…" at bounding box center [1021, 387] width 283 height 187
click at [1073, 371] on code "/productA" at bounding box center [1041, 377] width 76 height 19
click at [1091, 469] on p "When enabled, only events that contain the product on the page being visited wi…" at bounding box center [1021, 387] width 283 height 187
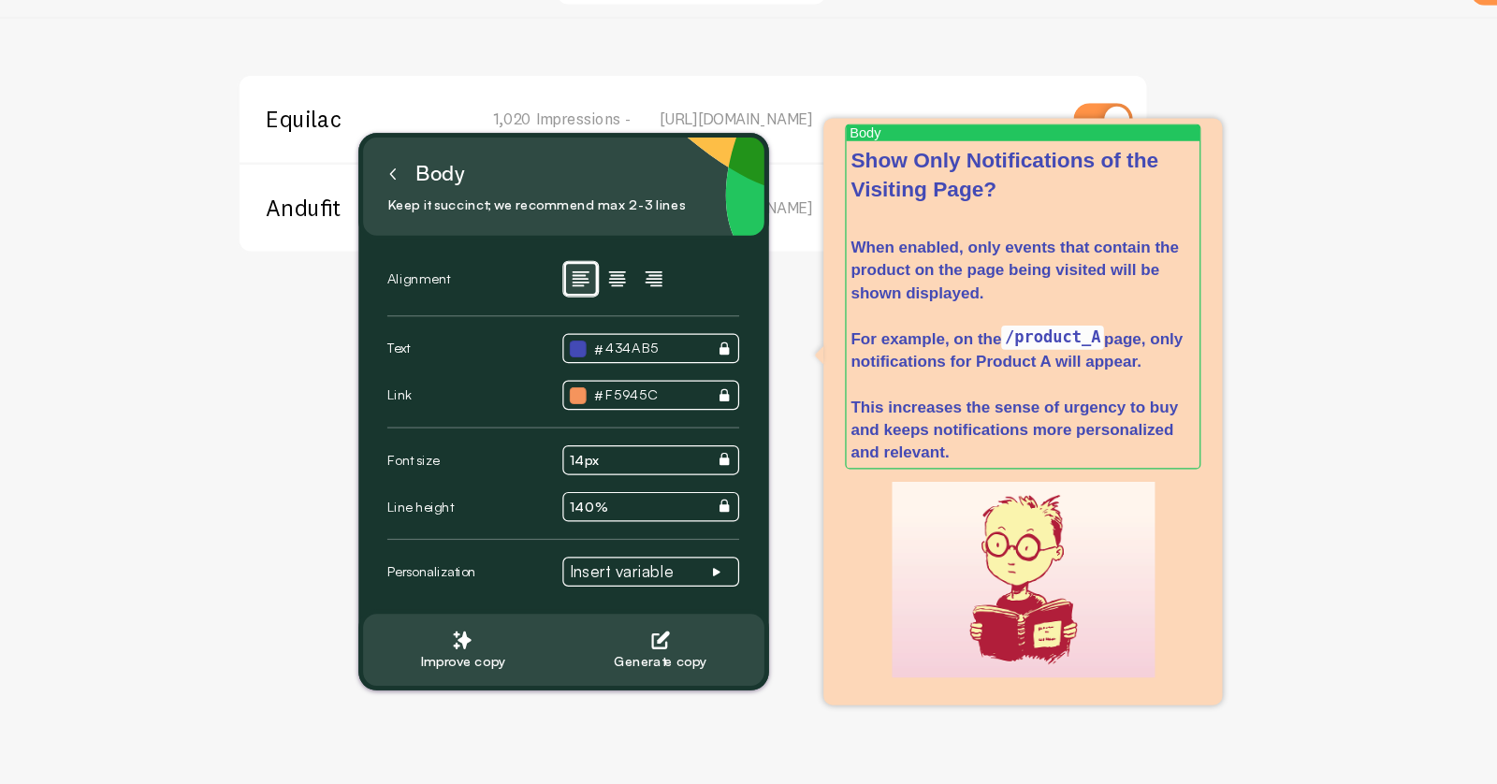
click at [1234, 398] on div "Equilac 1,020 Impressions - [URL][DOMAIN_NAME] Andufit 2,352 Impressions - [URL…" at bounding box center [749, 478] width 1496 height 724
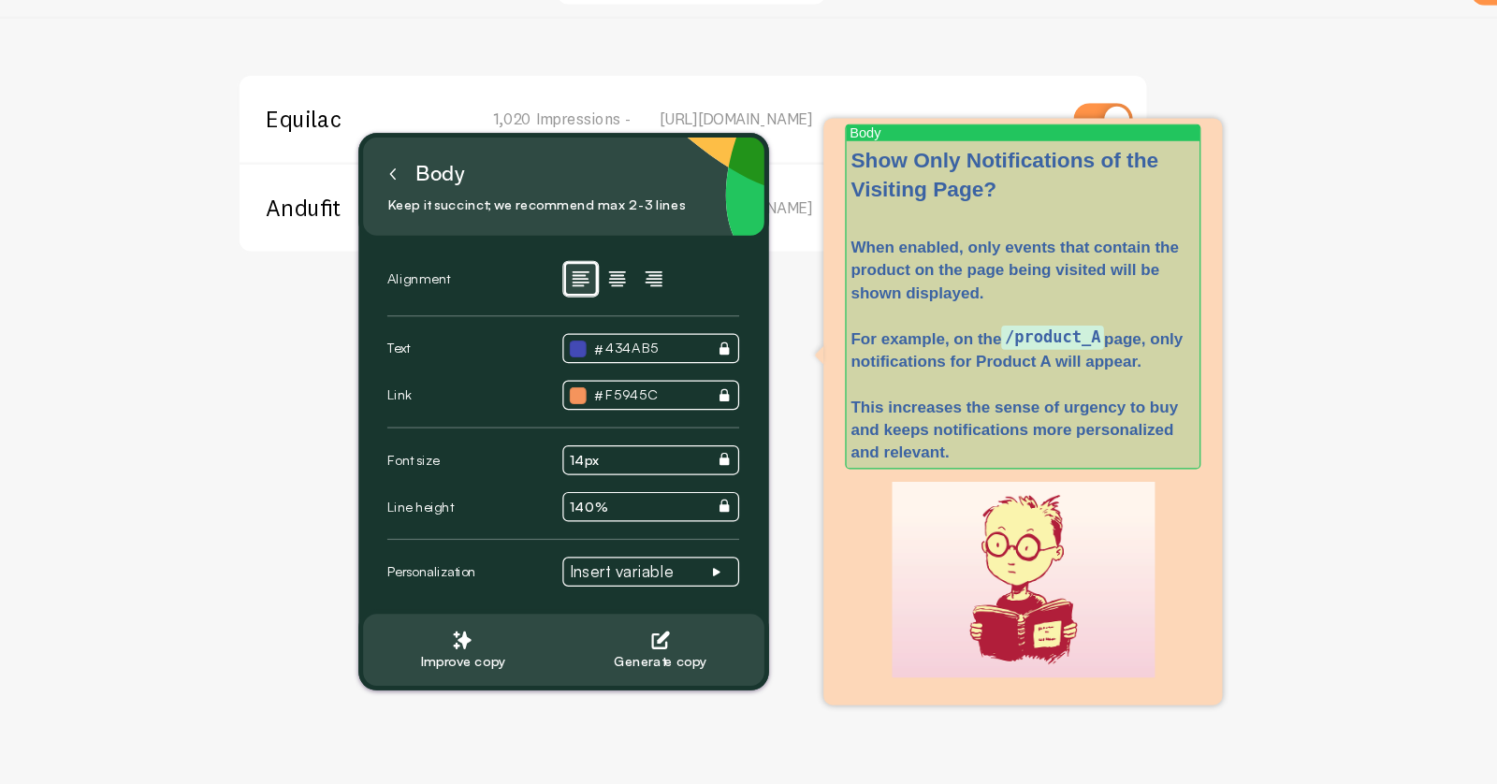
click at [1041, 334] on p "When enabled, only events that contain the product on the page being visited wi…" at bounding box center [1021, 387] width 283 height 187
click at [1036, 340] on p "When enabled, only events that contain the product on the page being visited wi…" at bounding box center [1021, 387] width 283 height 187
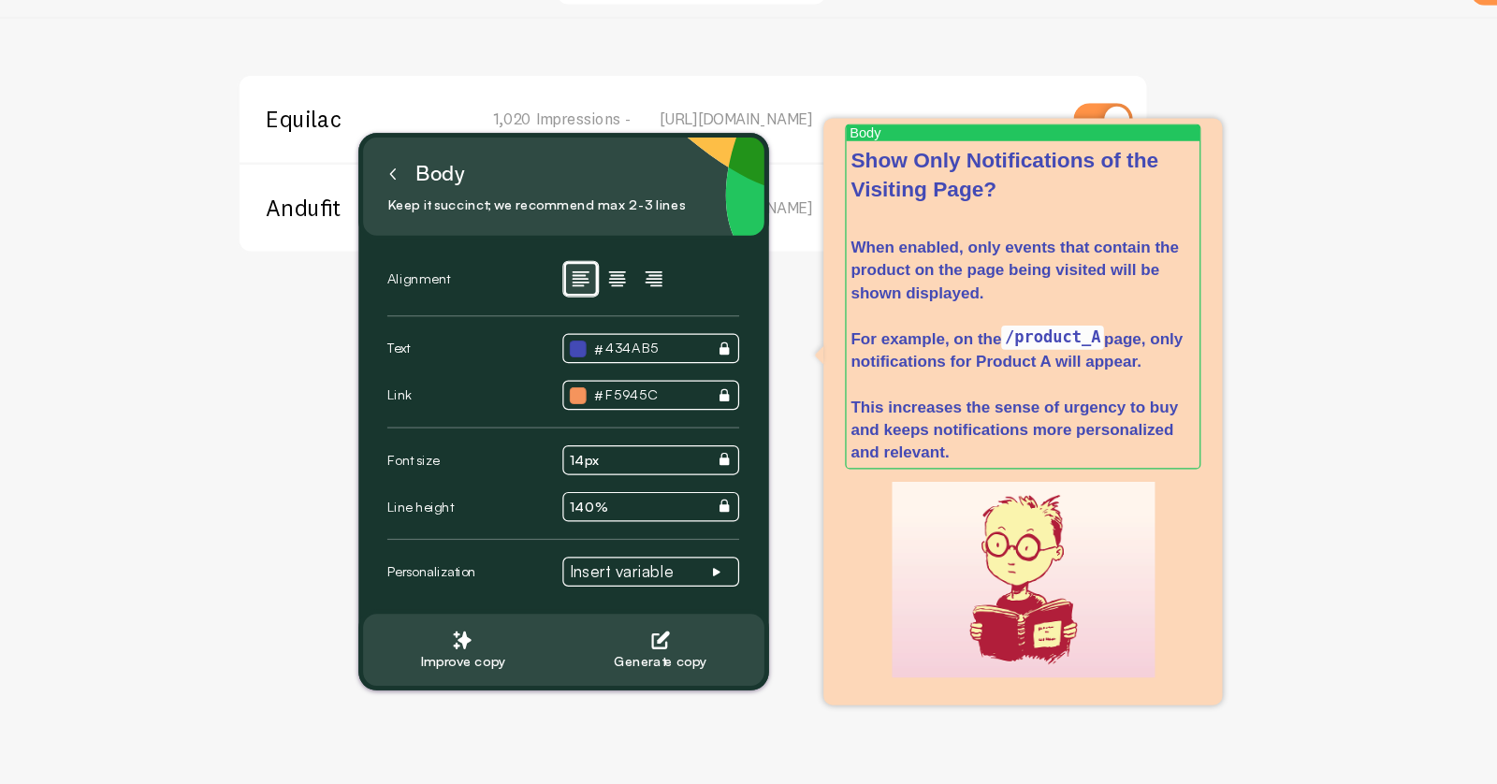
click at [1241, 254] on div "Equilac 1,020 Impressions - [URL][DOMAIN_NAME] Andufit 2,352 Impressions - [URL…" at bounding box center [749, 478] width 1496 height 724
